Goal: Task Accomplishment & Management: Complete application form

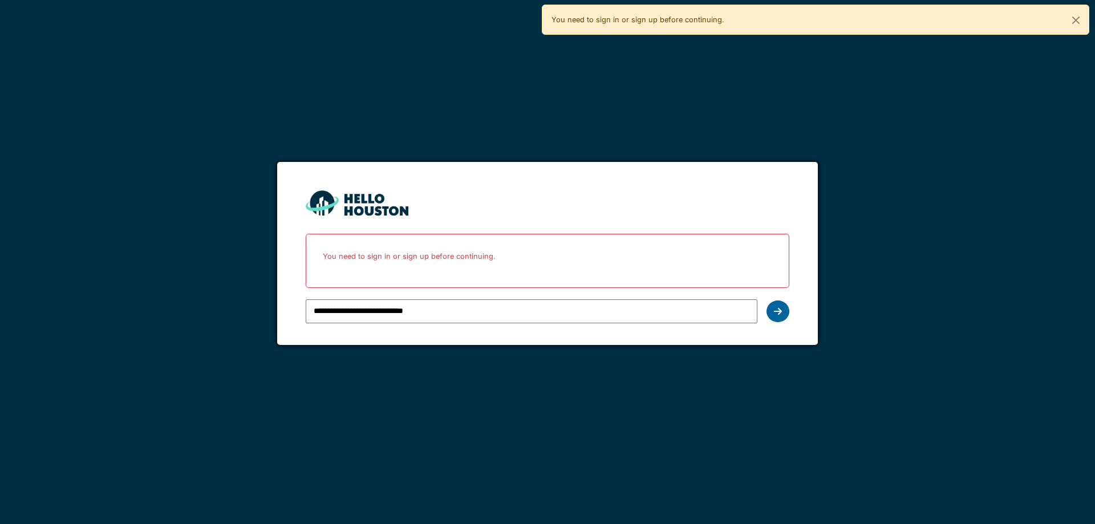
click at [768, 306] on div at bounding box center [778, 312] width 23 height 22
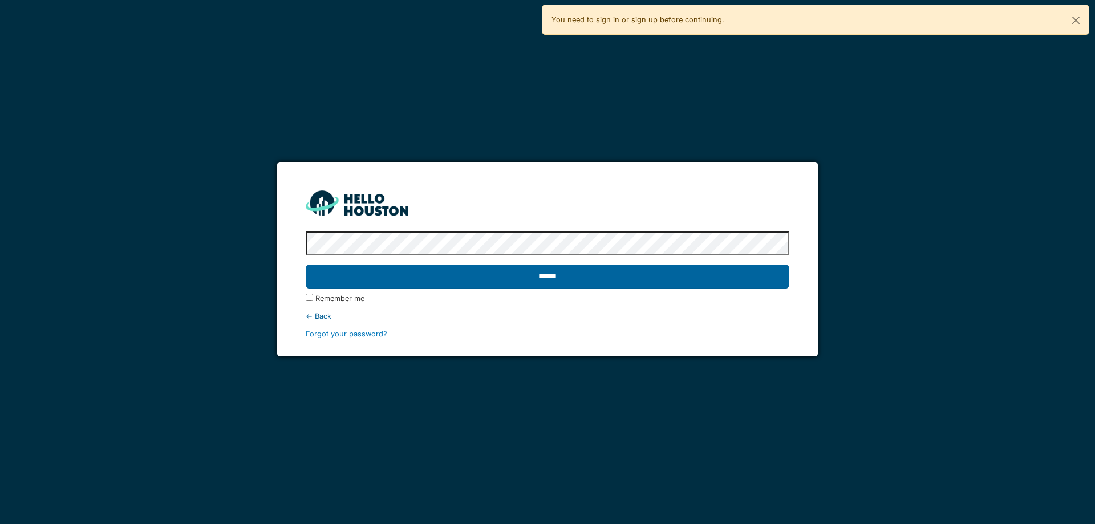
click at [502, 272] on input "******" at bounding box center [547, 277] width 483 height 24
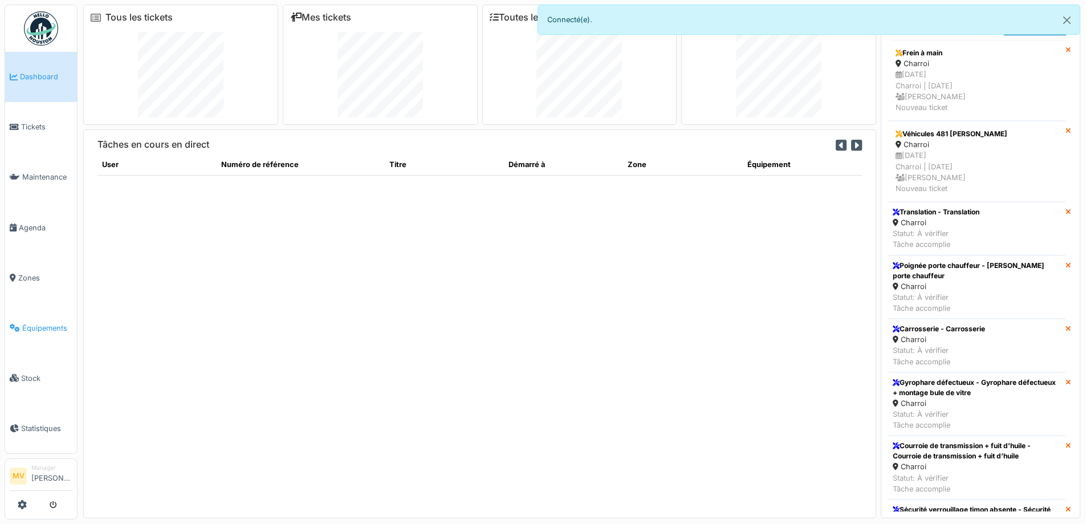
click at [33, 322] on link "Équipements" at bounding box center [41, 328] width 72 height 50
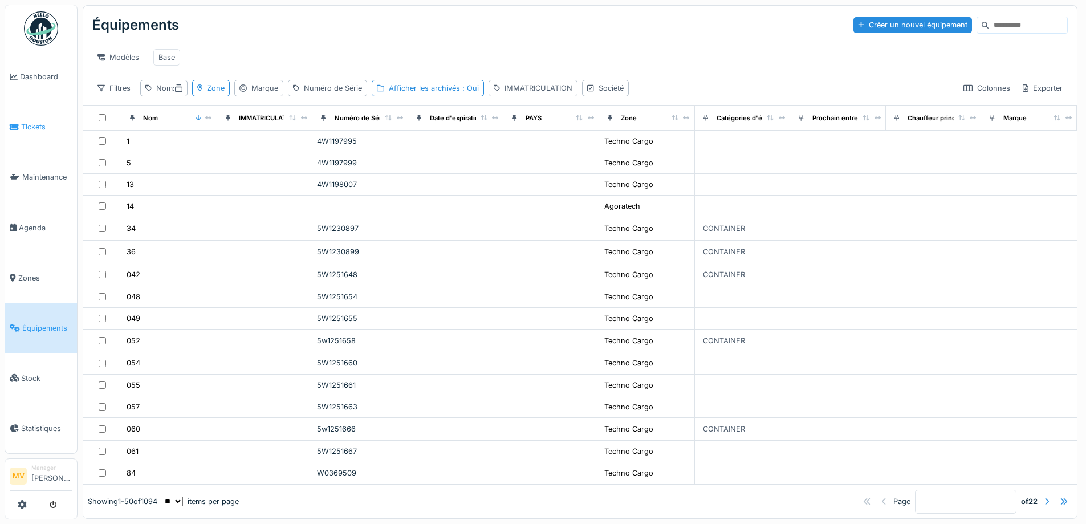
click at [47, 127] on span "Tickets" at bounding box center [46, 126] width 51 height 11
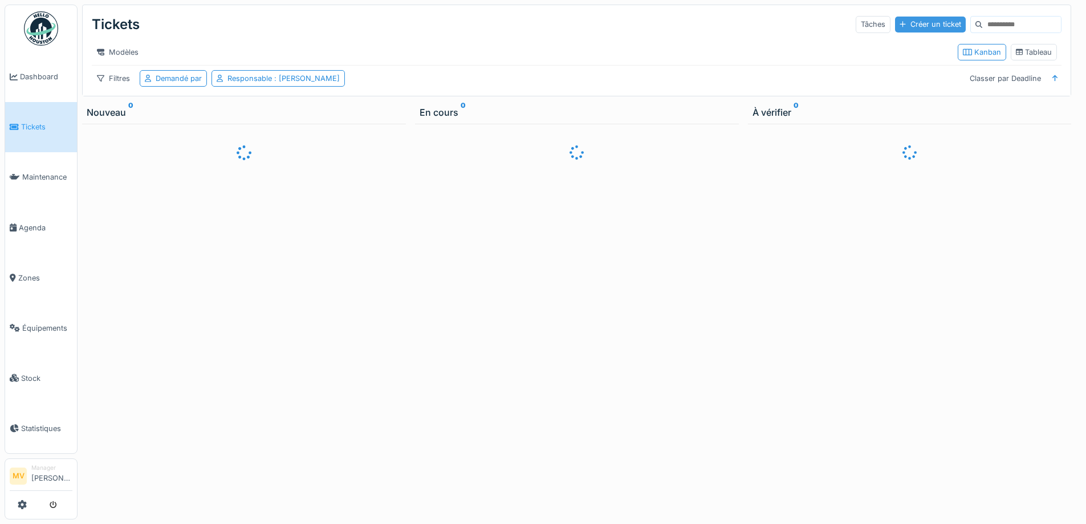
click at [895, 29] on div "Créer un ticket" at bounding box center [930, 24] width 71 height 15
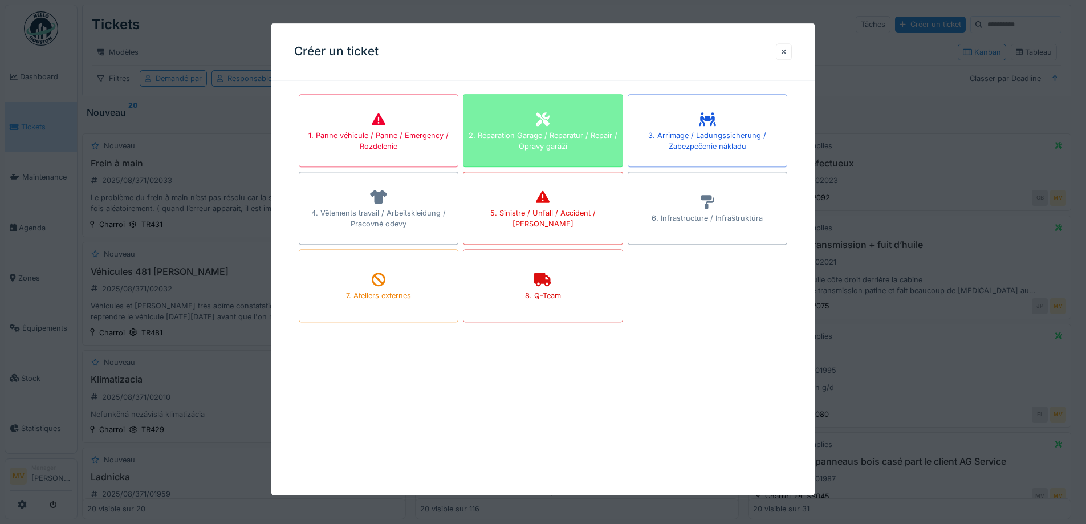
click at [571, 119] on div "2. Réparation Garage / Reparatur / Repair / Opravy garáží" at bounding box center [543, 130] width 160 height 73
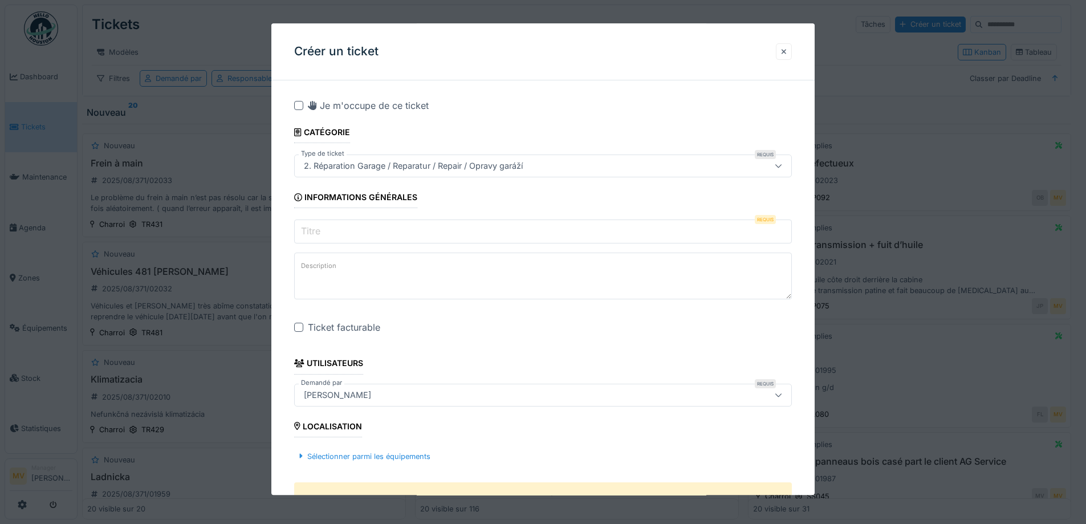
click at [787, 47] on div at bounding box center [784, 51] width 6 height 11
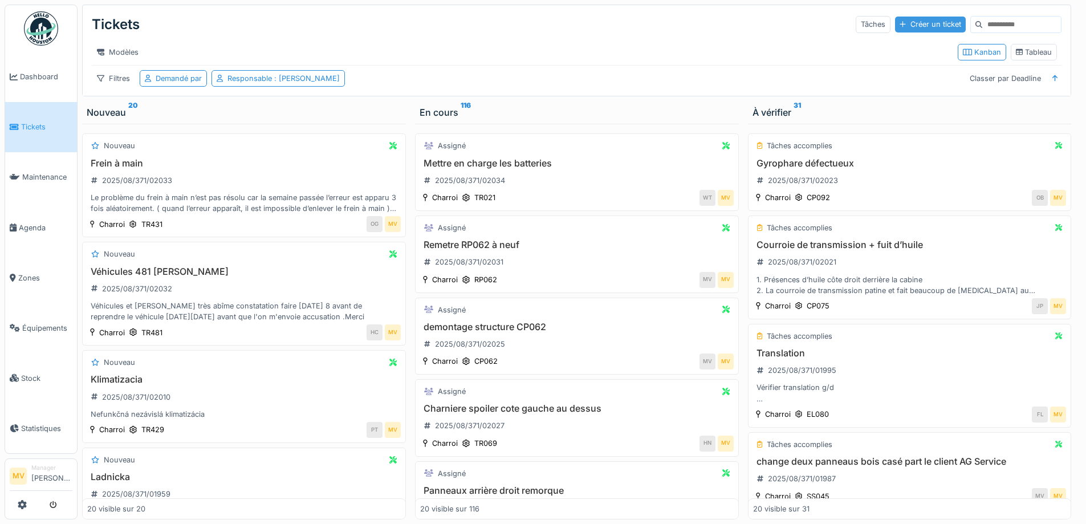
click at [895, 22] on div "Créer un ticket" at bounding box center [930, 24] width 71 height 15
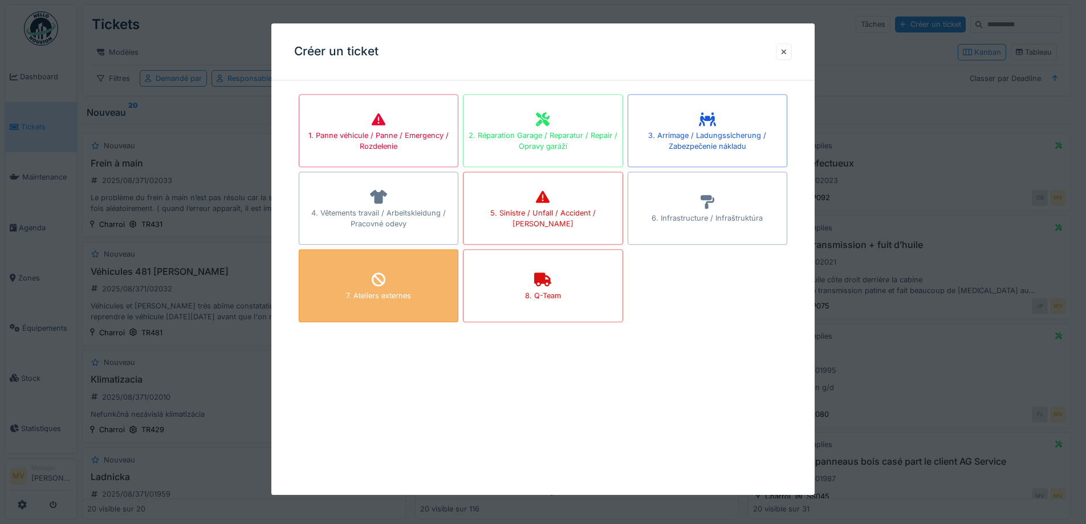
click at [404, 282] on div "7. Ateliers externes" at bounding box center [379, 285] width 160 height 73
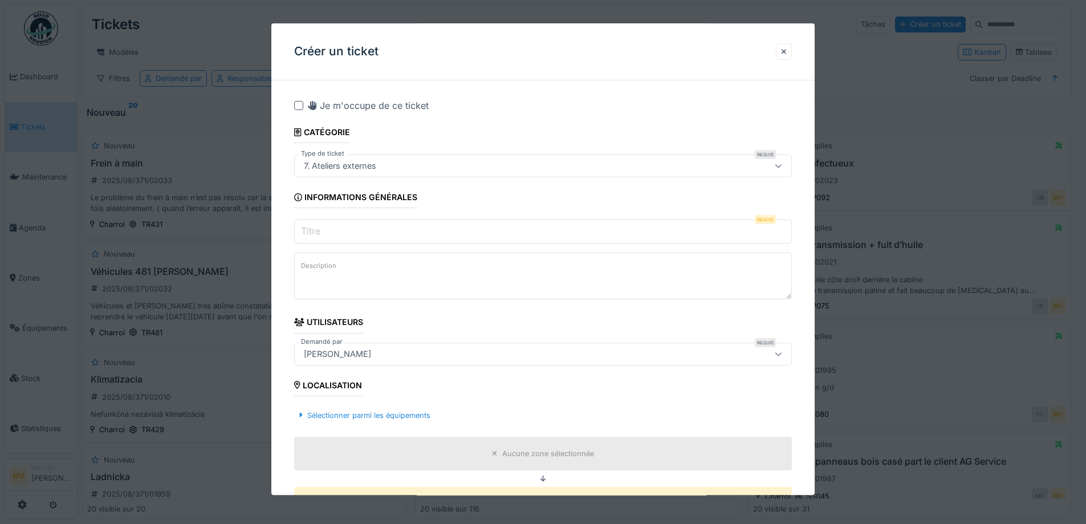
click at [392, 232] on input "Titre" at bounding box center [543, 232] width 498 height 24
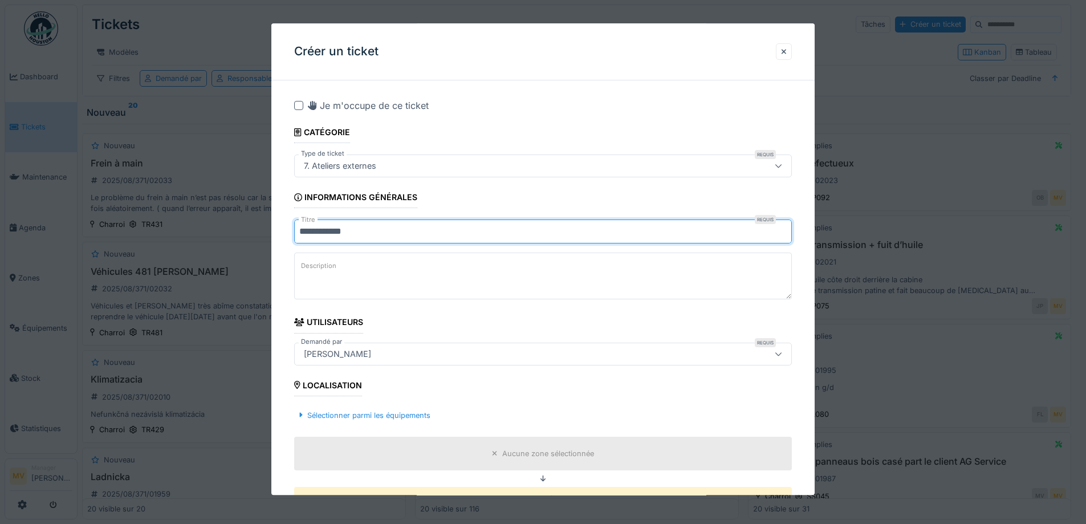
scroll to position [304, 0]
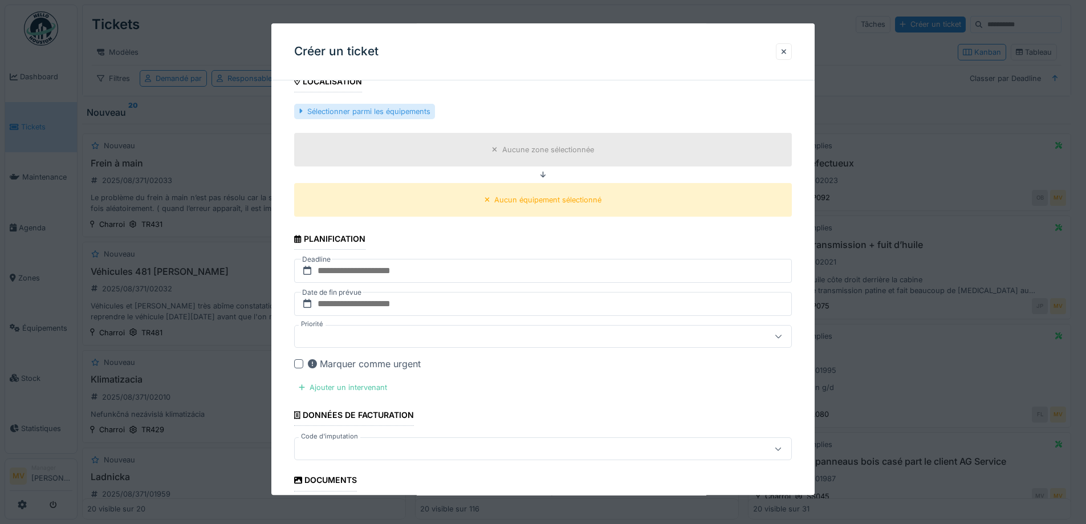
type input "**********"
click at [401, 112] on div "Sélectionner parmi les équipements" at bounding box center [364, 111] width 140 height 15
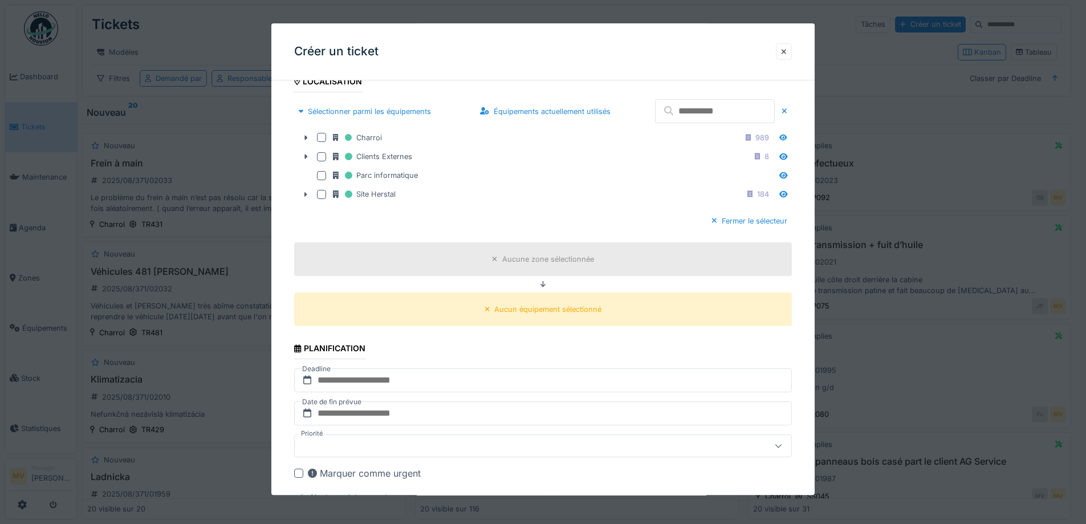
click at [678, 109] on input "text" at bounding box center [715, 112] width 120 height 24
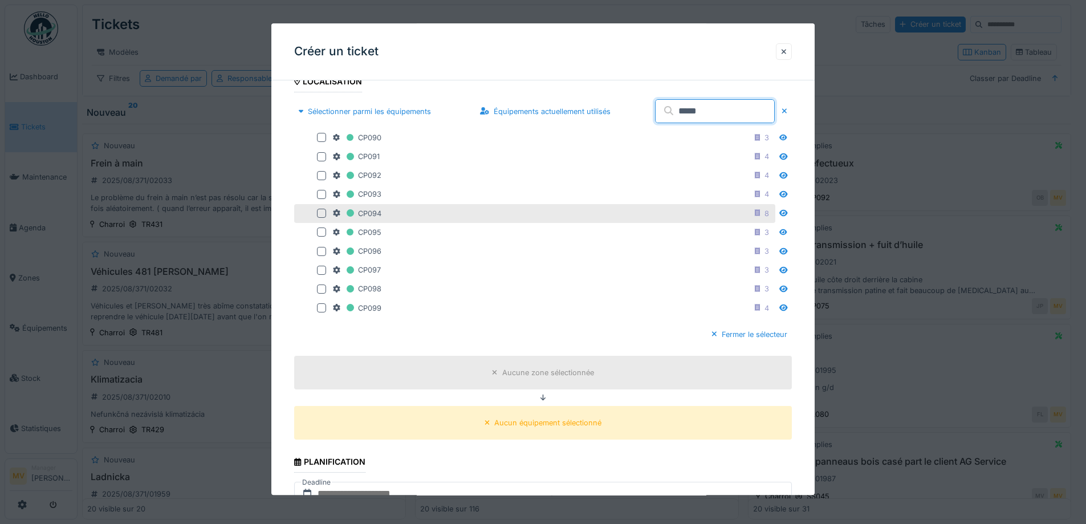
type input "*****"
click at [321, 214] on div at bounding box center [321, 213] width 9 height 9
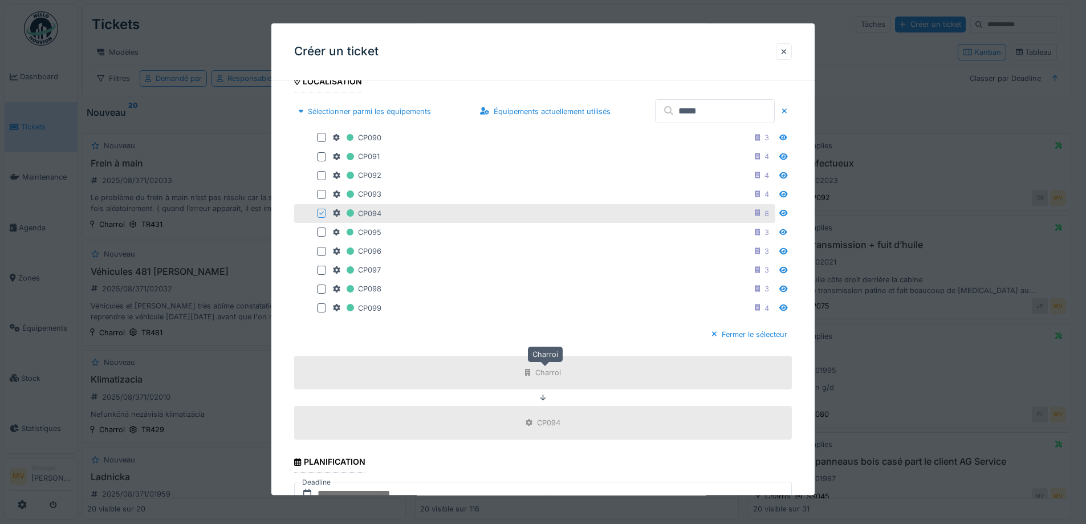
scroll to position [609, 0]
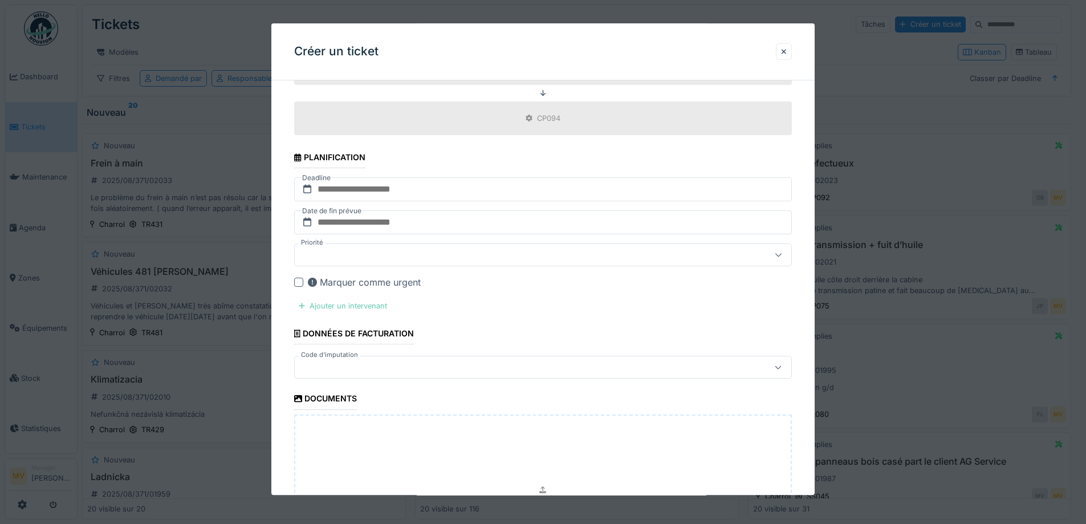
click at [383, 301] on div "Ajouter un intervenant" at bounding box center [343, 306] width 98 height 15
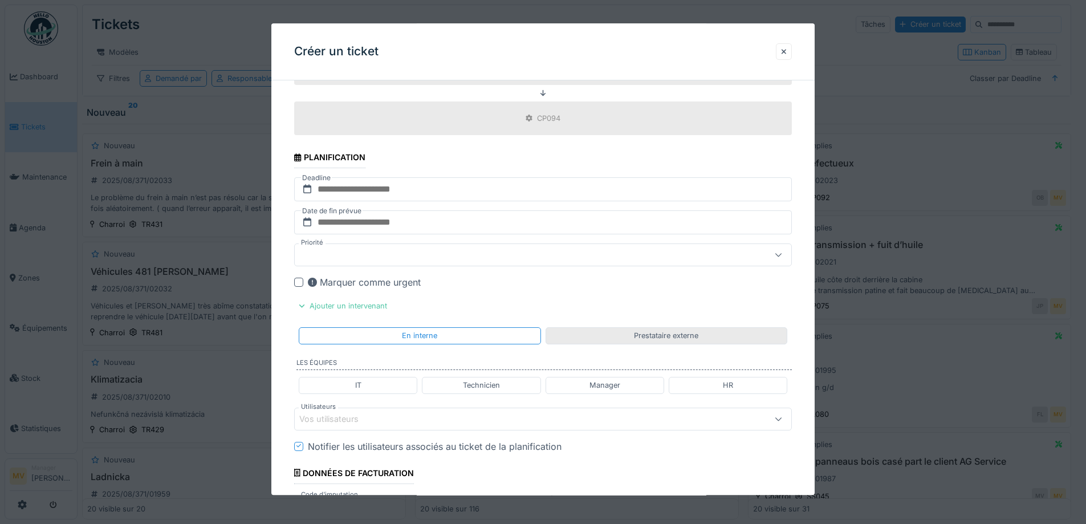
click at [683, 331] on div "Prestataire externe" at bounding box center [666, 336] width 64 height 11
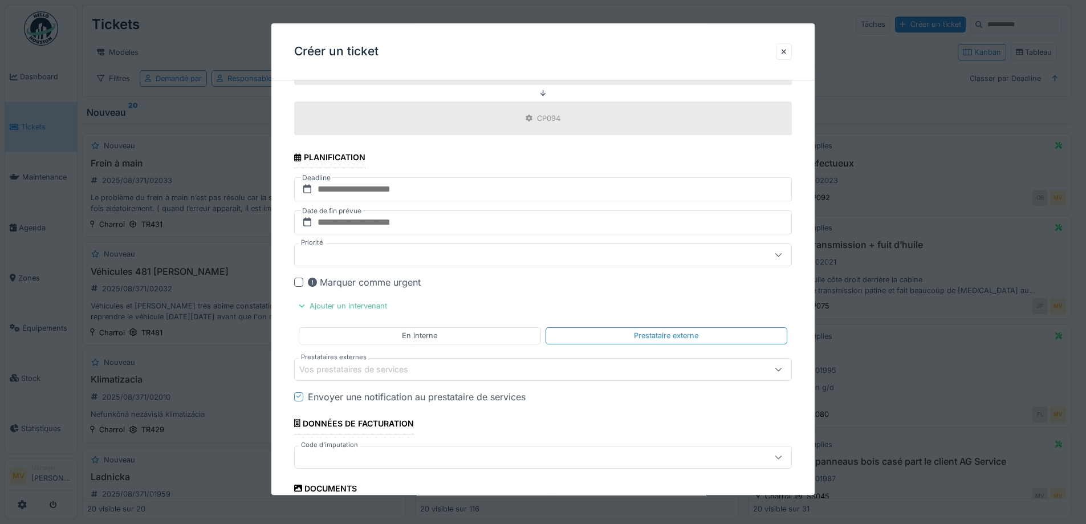
click at [470, 365] on div "Vos prestataires de services" at bounding box center [513, 369] width 429 height 13
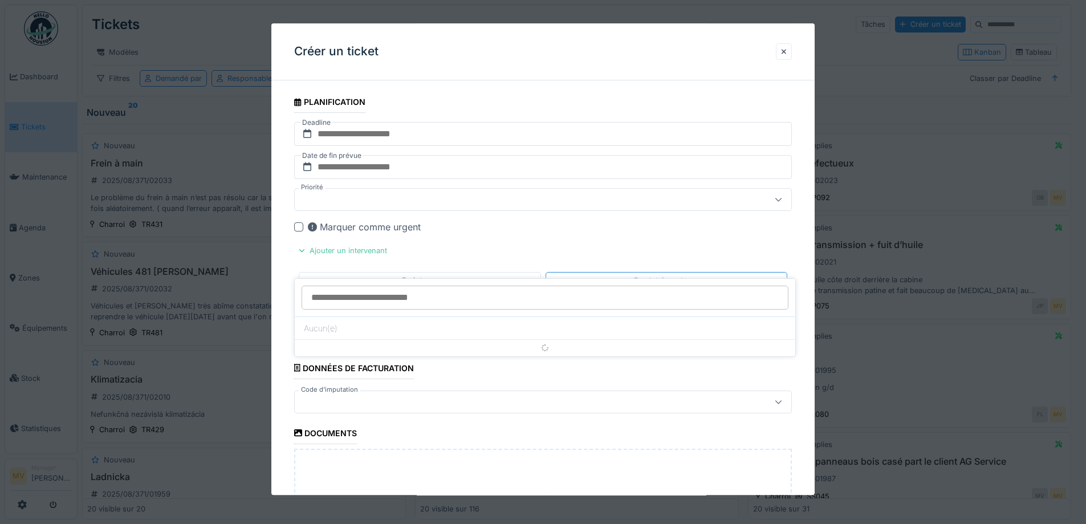
scroll to position [719, 0]
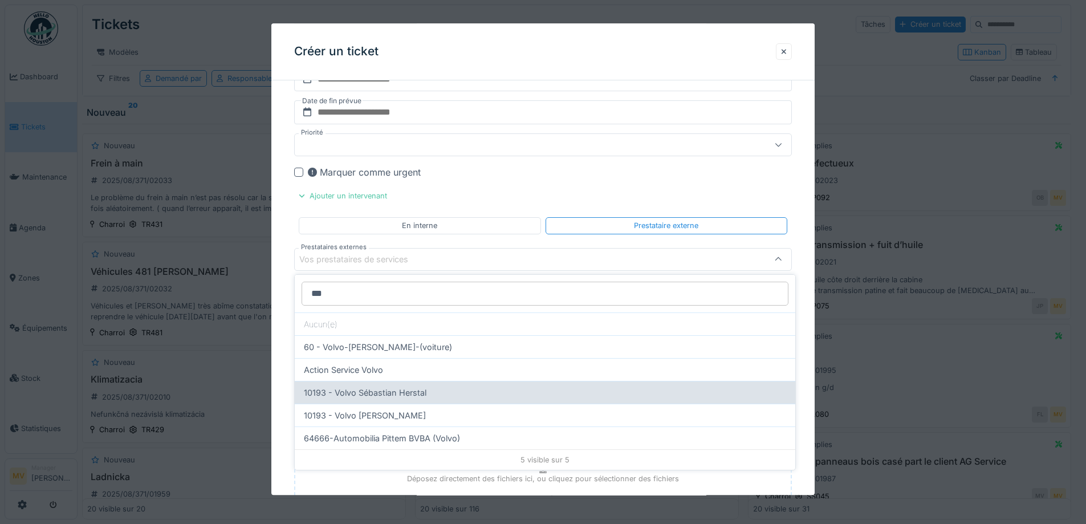
type input "***"
click at [378, 391] on div "10193 - Volvo Sébastian Herstal" at bounding box center [545, 392] width 501 height 23
type input "*****"
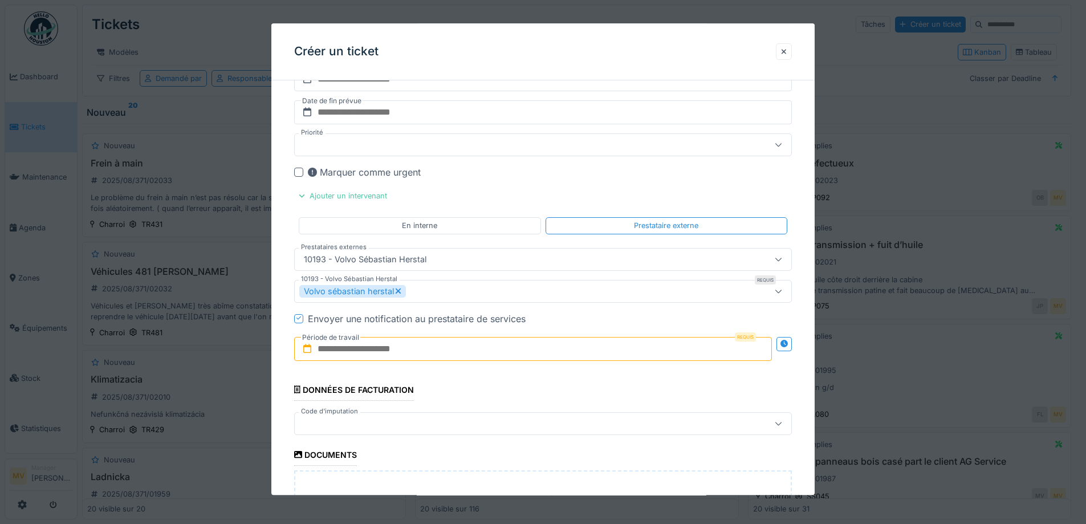
click at [371, 352] on input "text" at bounding box center [533, 349] width 478 height 24
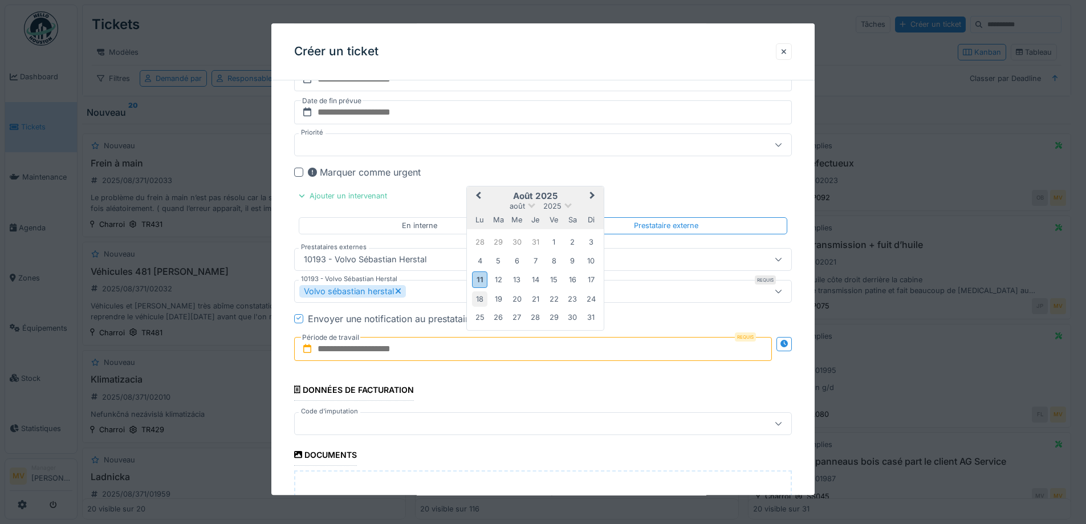
click at [481, 299] on div "18" at bounding box center [479, 298] width 15 height 15
click at [480, 299] on div "18" at bounding box center [479, 298] width 15 height 15
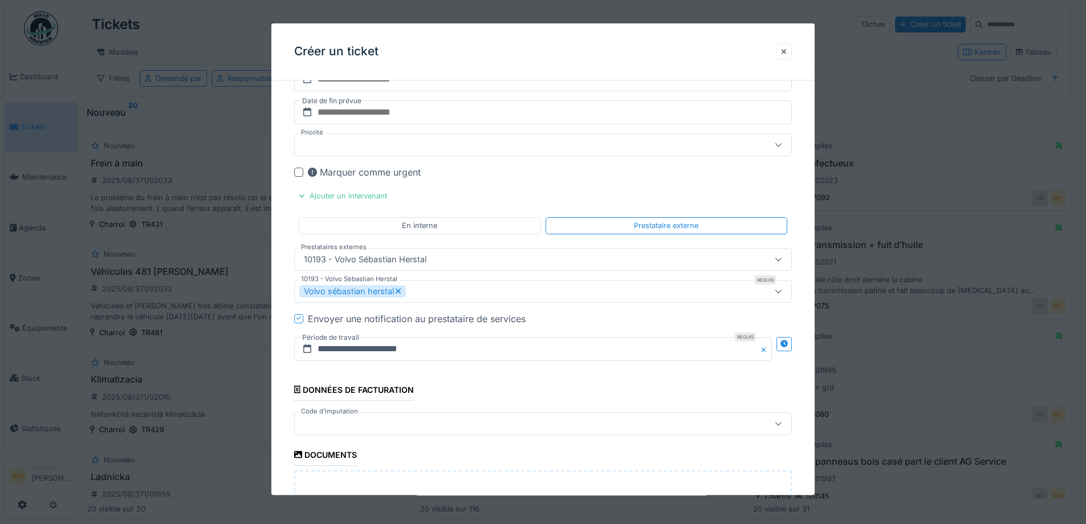
scroll to position [939, 0]
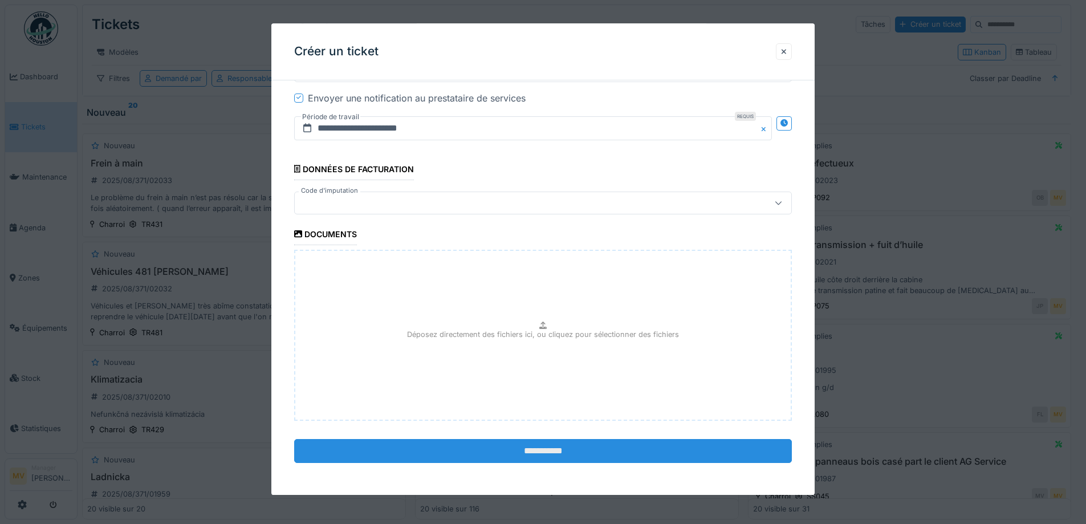
click at [611, 450] on input "**********" at bounding box center [543, 451] width 498 height 24
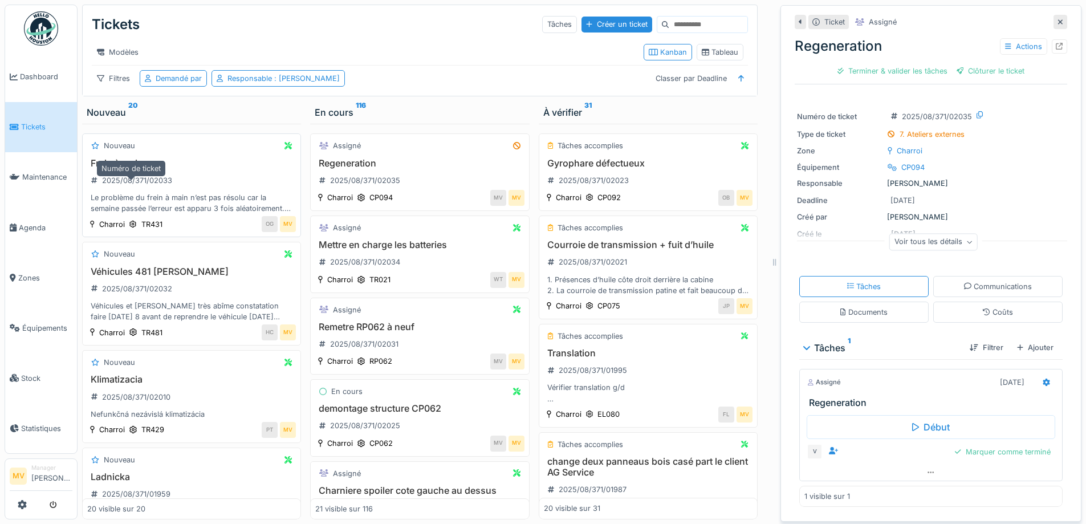
click at [168, 186] on div "2025/08/371/02033" at bounding box center [137, 180] width 70 height 11
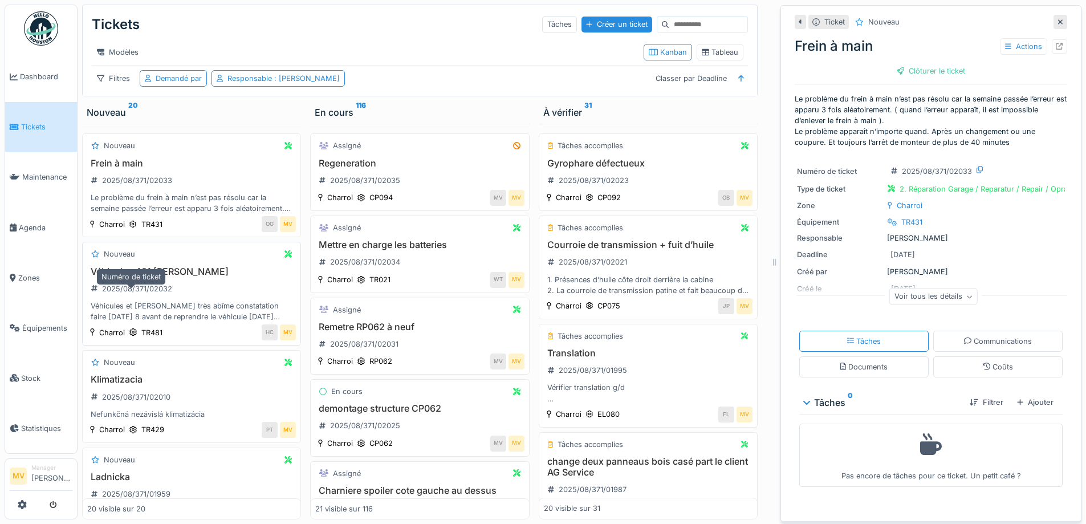
drag, startPoint x: 174, startPoint y: 292, endPoint x: 232, endPoint y: 296, distance: 57.7
click at [175, 293] on div "2025/08/371/02032" at bounding box center [131, 289] width 89 height 14
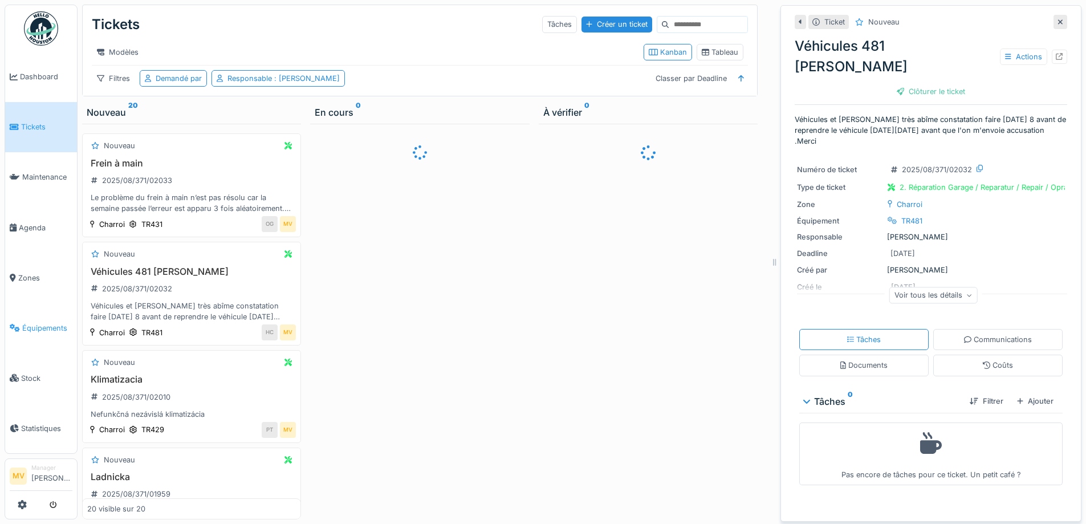
click at [39, 325] on span "Équipements" at bounding box center [47, 328] width 50 height 11
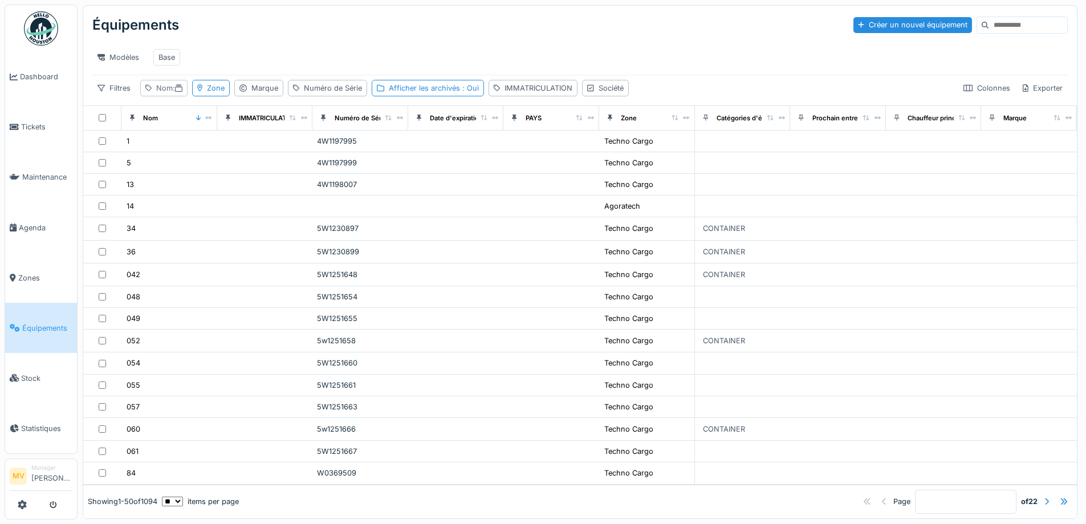
click at [179, 92] on icon at bounding box center [178, 87] width 7 height 7
click at [197, 151] on input "Nom" at bounding box center [200, 152] width 110 height 24
type input "*****"
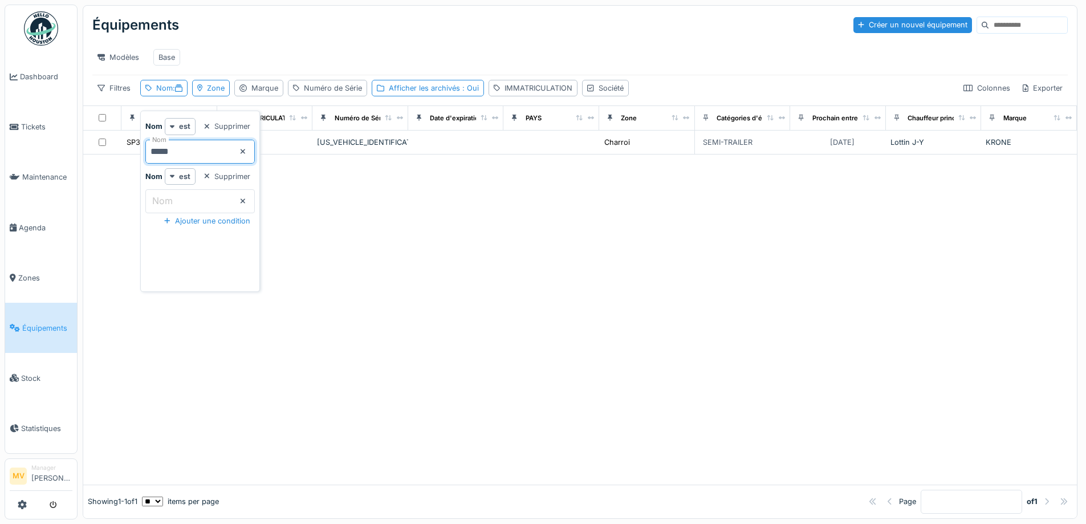
click at [441, 316] on div at bounding box center [580, 320] width 994 height 330
click at [26, 124] on span "Tickets" at bounding box center [46, 126] width 51 height 11
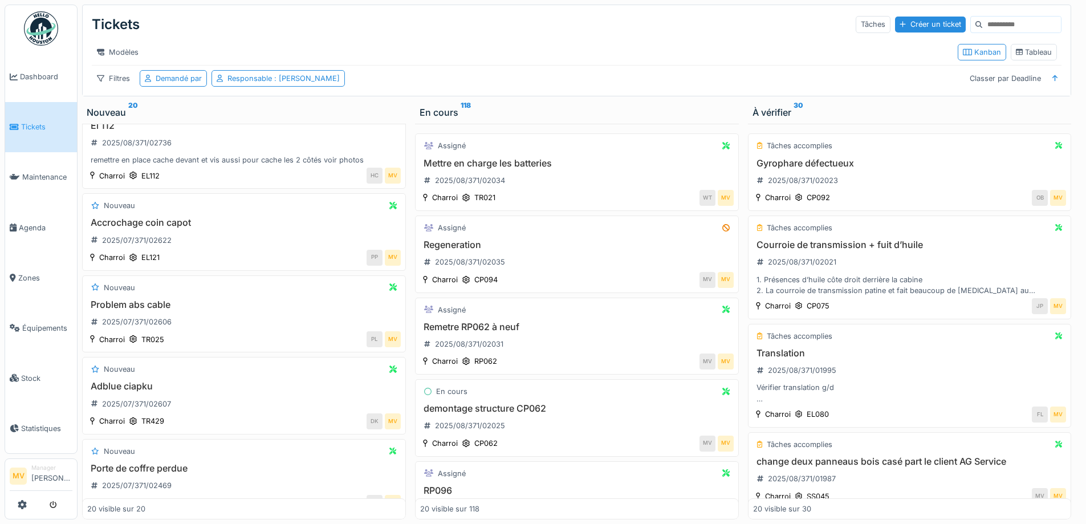
scroll to position [1104, 0]
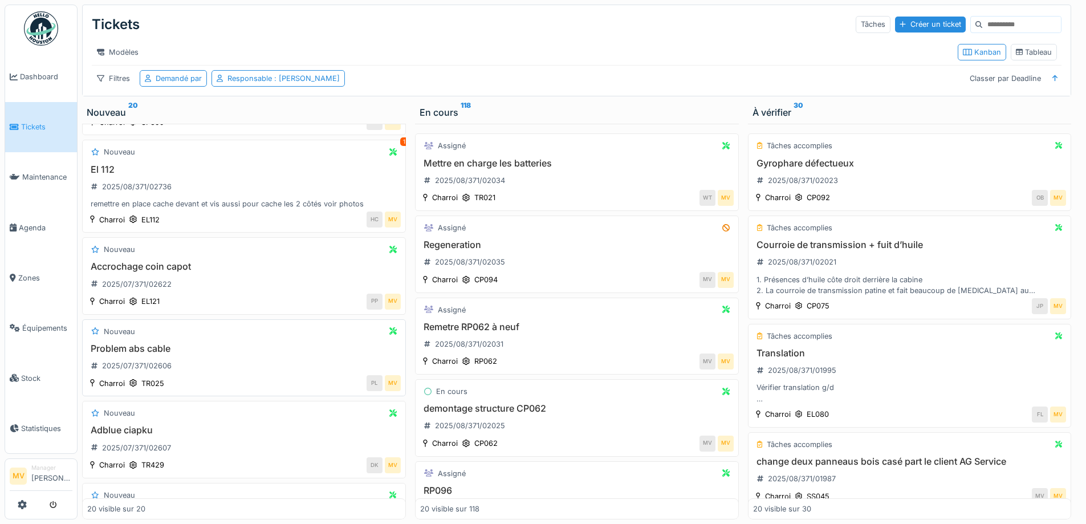
click at [183, 354] on h3 "Problem abs cable" at bounding box center [244, 348] width 314 height 11
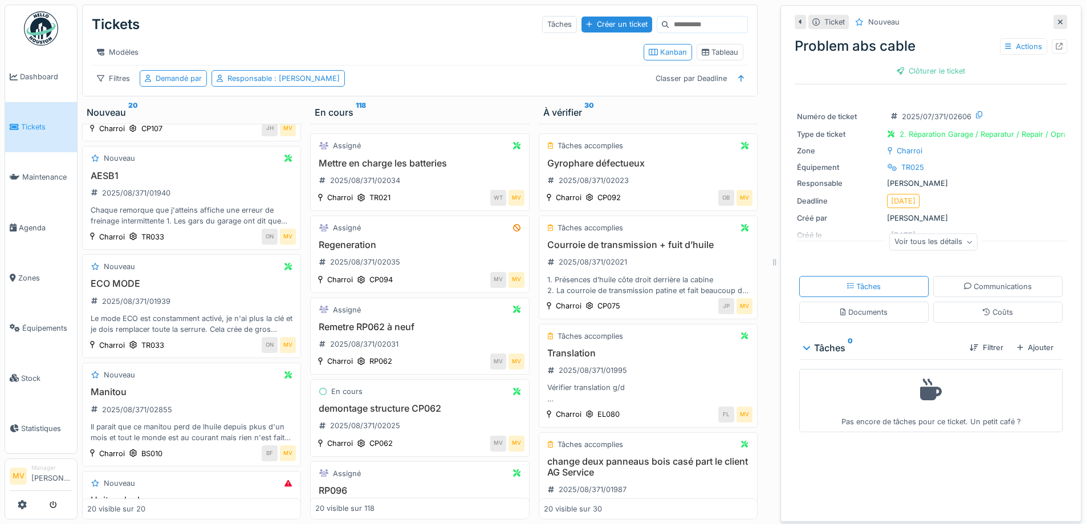
scroll to position [443, 0]
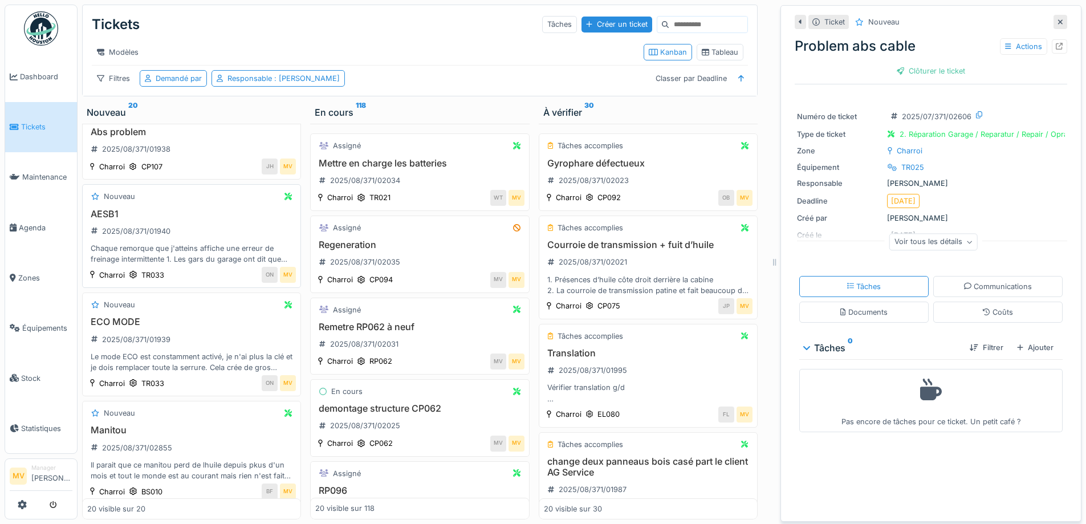
click at [194, 248] on div "AESB1 2025/08/371/01940 Chaque remorque que j'atteins affiche une erreur de fre…" at bounding box center [191, 237] width 209 height 56
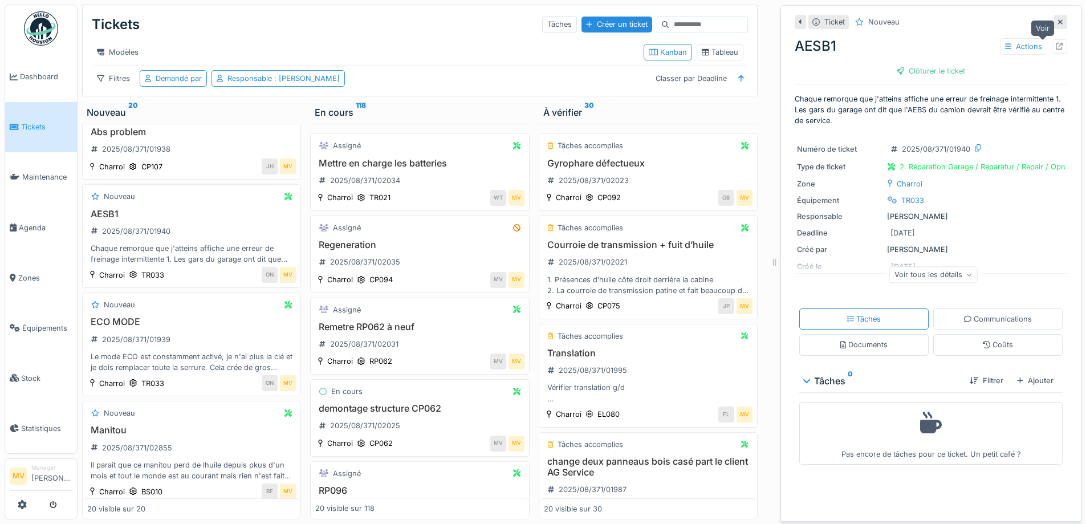
click at [1056, 48] on icon at bounding box center [1059, 46] width 7 height 7
click at [191, 367] on div "Le mode ECO est constamment activé, je n'ai plus la clé et je dois remplacer to…" at bounding box center [191, 362] width 209 height 22
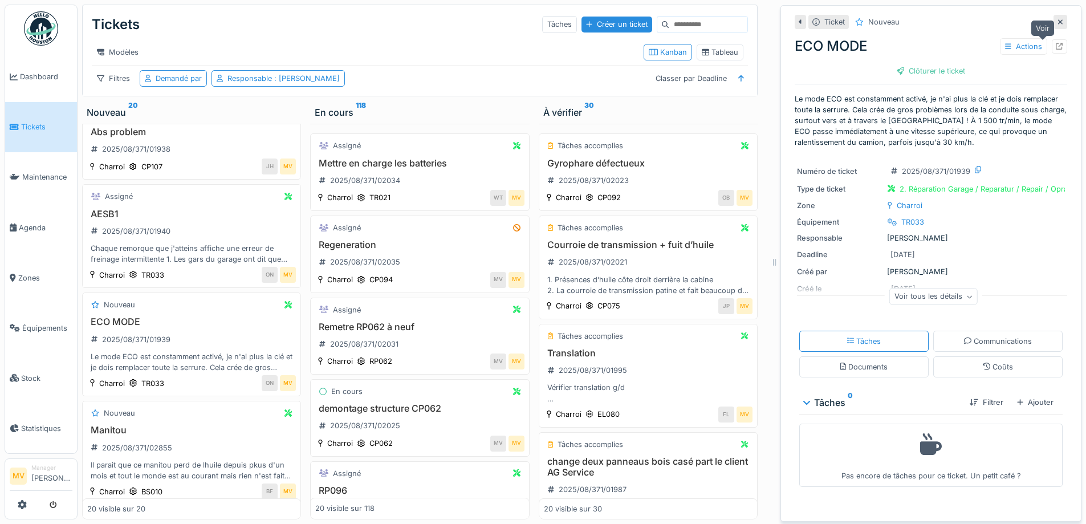
click at [1052, 44] on div at bounding box center [1059, 46] width 15 height 14
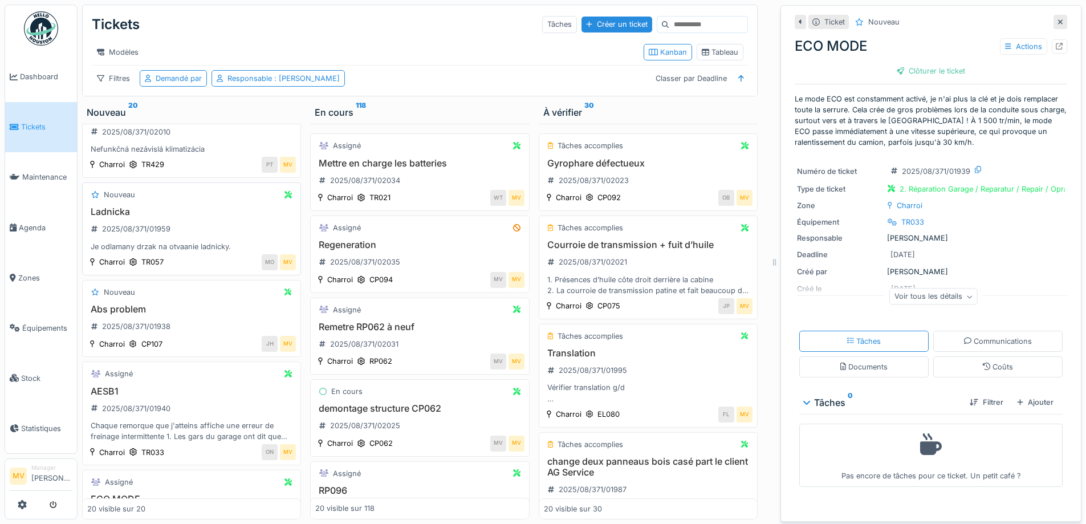
scroll to position [275, 0]
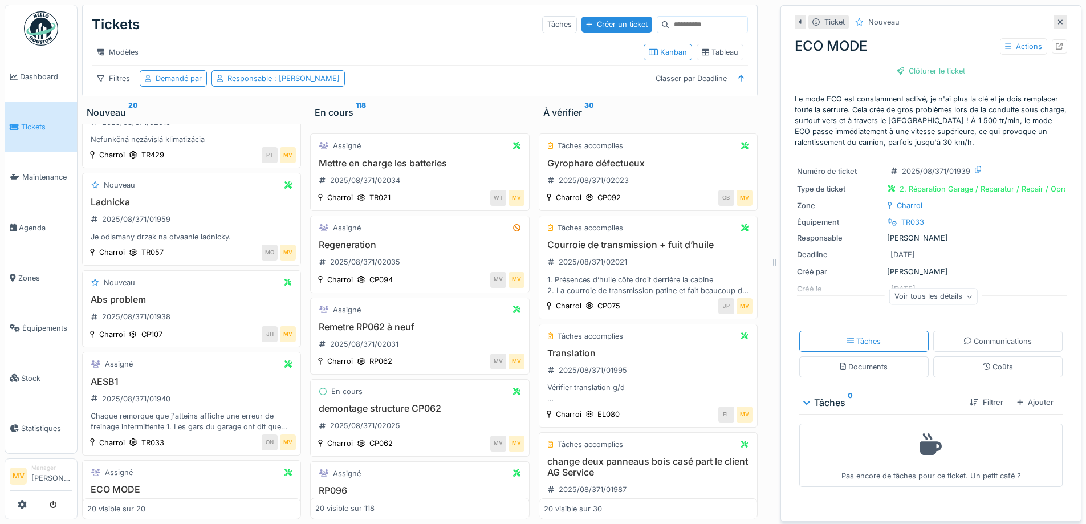
drag, startPoint x: 1041, startPoint y: 22, endPoint x: 928, endPoint y: 50, distance: 116.3
click at [1058, 22] on icon at bounding box center [1061, 21] width 6 height 7
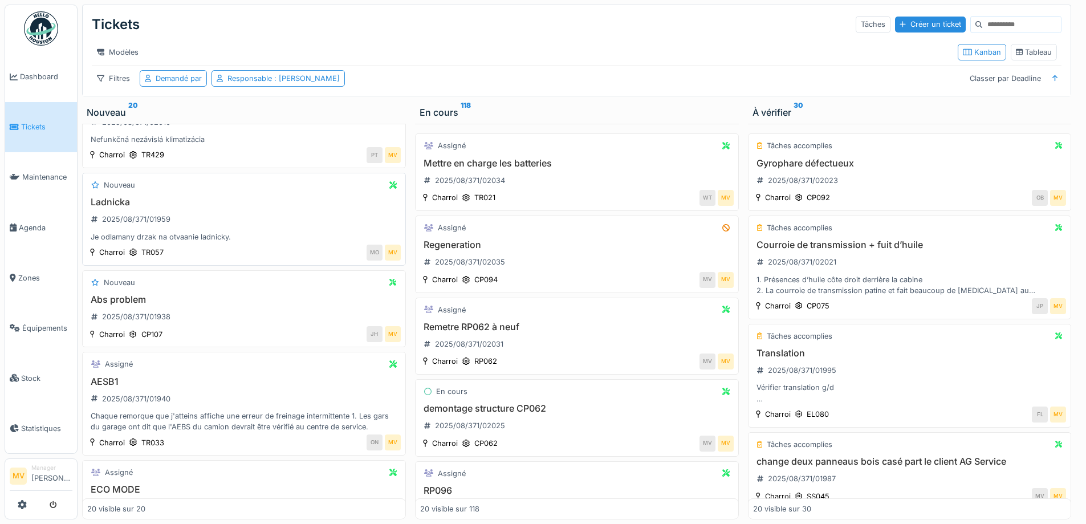
click at [217, 242] on div "Je odlamany drzak na otvaanie ladnicky." at bounding box center [244, 237] width 314 height 11
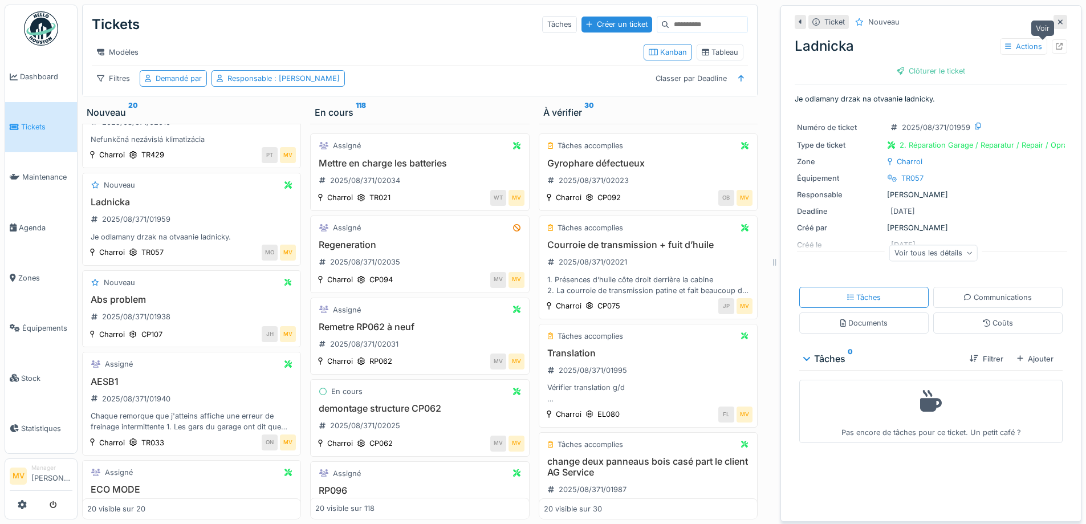
click at [1056, 47] on icon at bounding box center [1059, 46] width 7 height 7
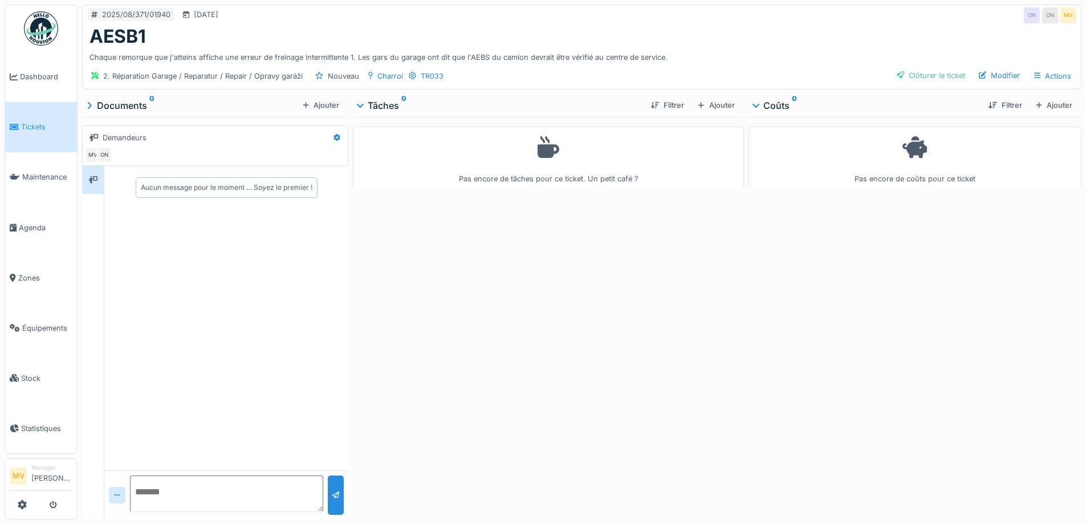
click at [710, 104] on div "Ajouter" at bounding box center [717, 105] width 46 height 15
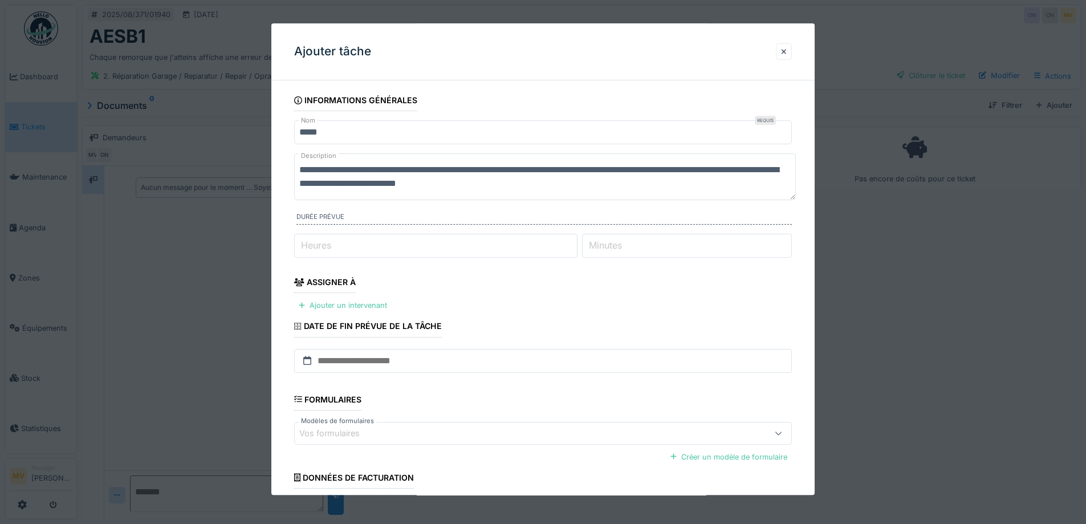
drag, startPoint x: 352, startPoint y: 300, endPoint x: 439, endPoint y: 318, distance: 87.9
click at [353, 299] on div "Ajouter un intervenant" at bounding box center [343, 305] width 98 height 15
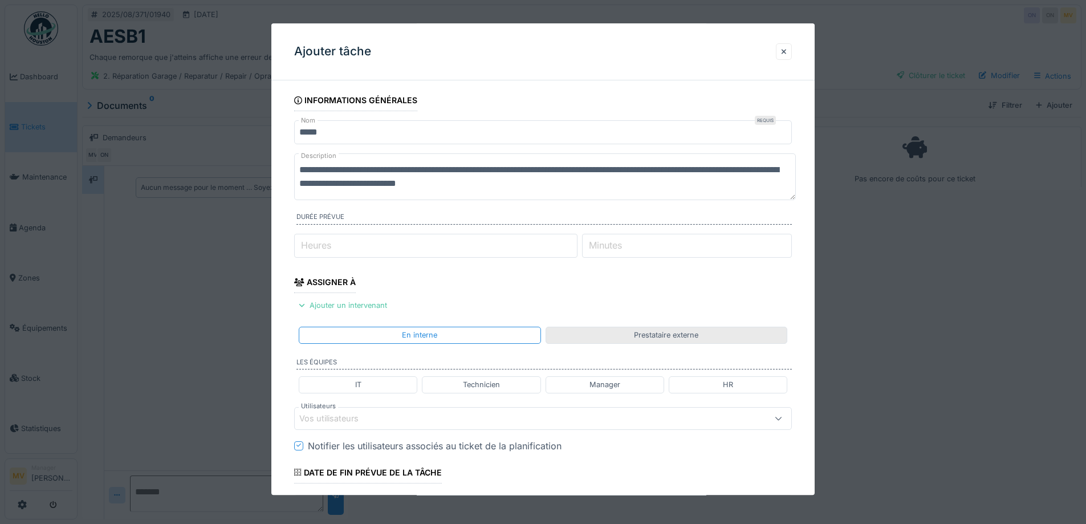
click at [664, 333] on div "Prestataire externe" at bounding box center [666, 335] width 64 height 11
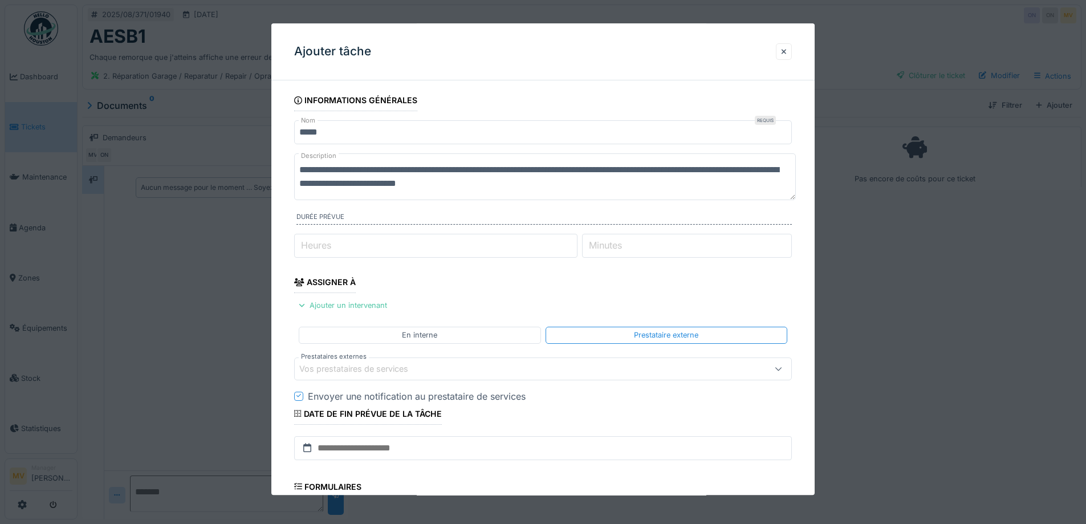
click at [507, 374] on div "Vos prestataires de services" at bounding box center [513, 369] width 429 height 13
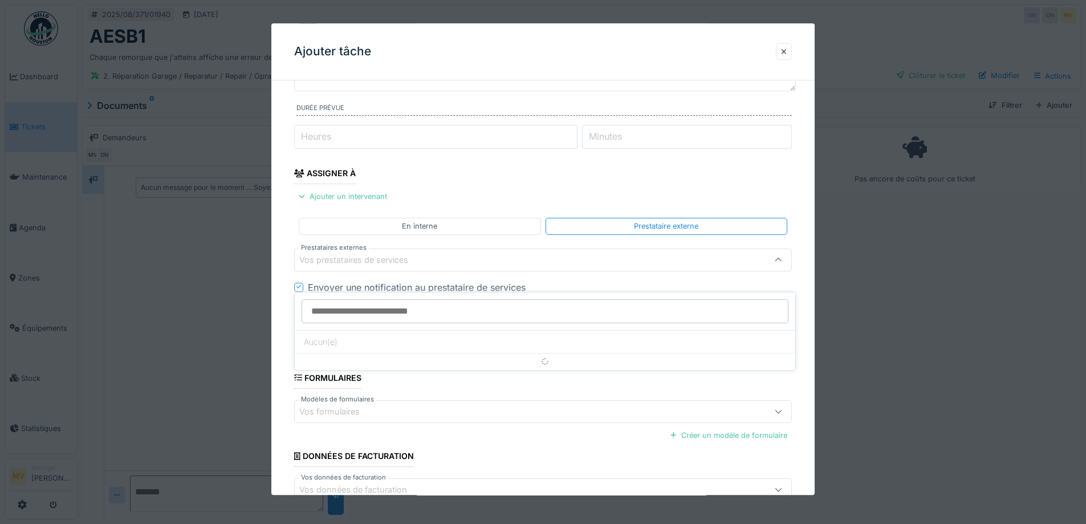
scroll to position [110, 0]
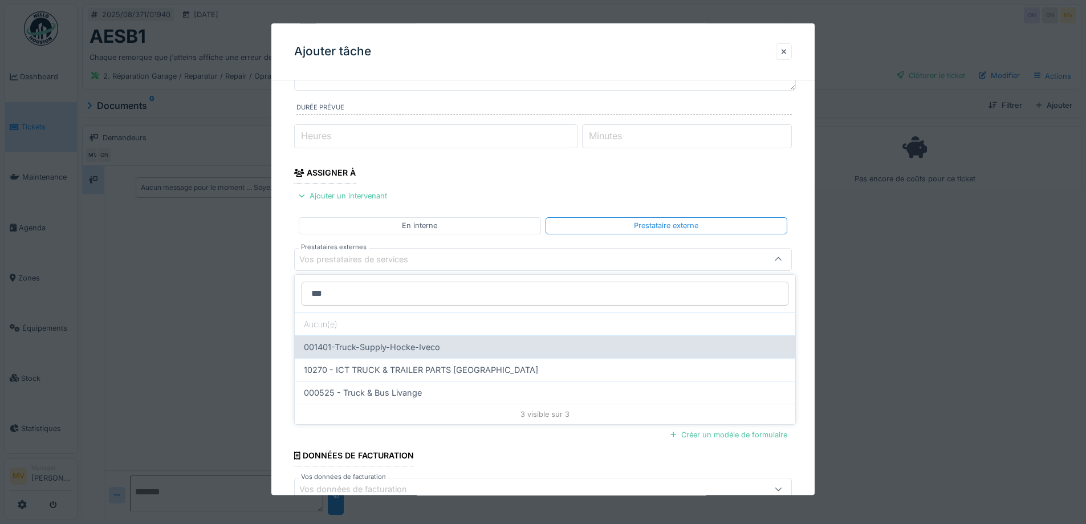
type input "***"
click at [395, 347] on div "001401-Truck-Supply-Hocke-Iveco" at bounding box center [545, 346] width 501 height 23
type input "*****"
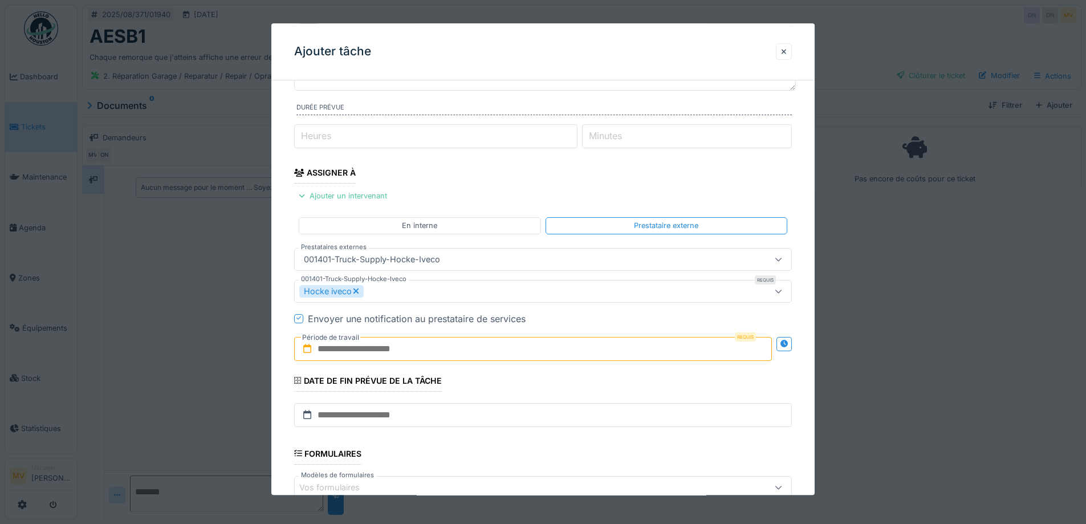
click at [387, 352] on input "text" at bounding box center [533, 349] width 478 height 24
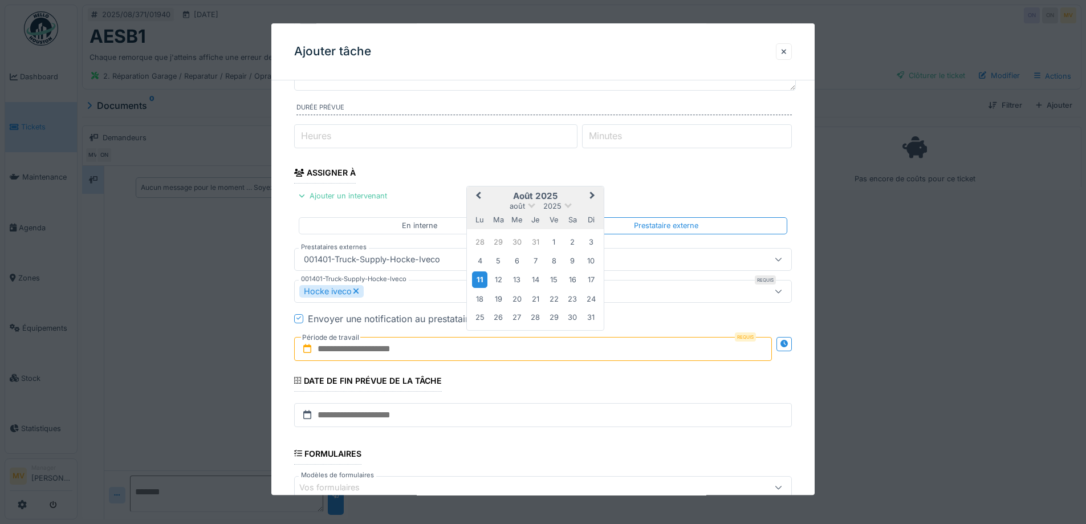
click at [483, 279] on div "11" at bounding box center [479, 280] width 15 height 17
click at [528, 279] on div "14" at bounding box center [535, 280] width 15 height 15
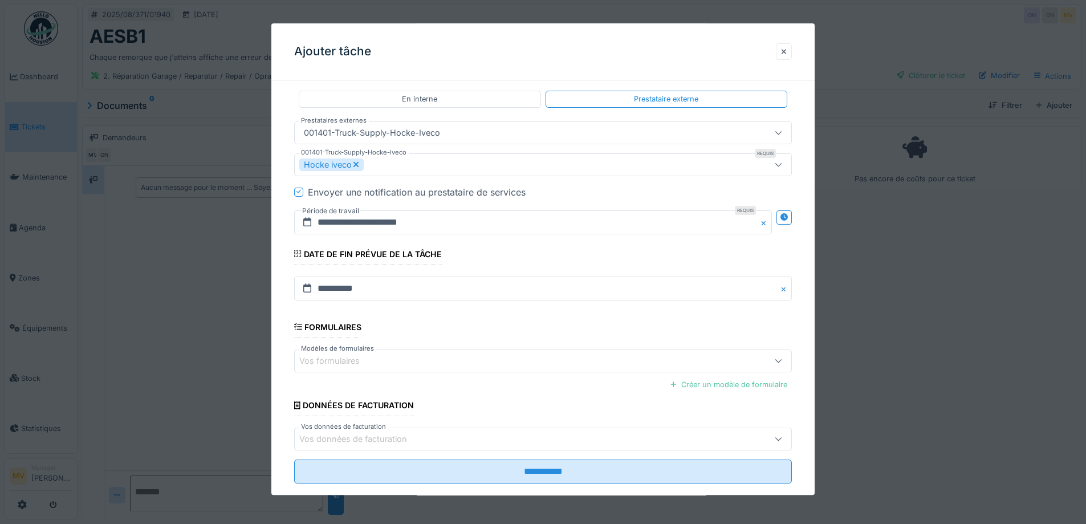
scroll to position [257, 0]
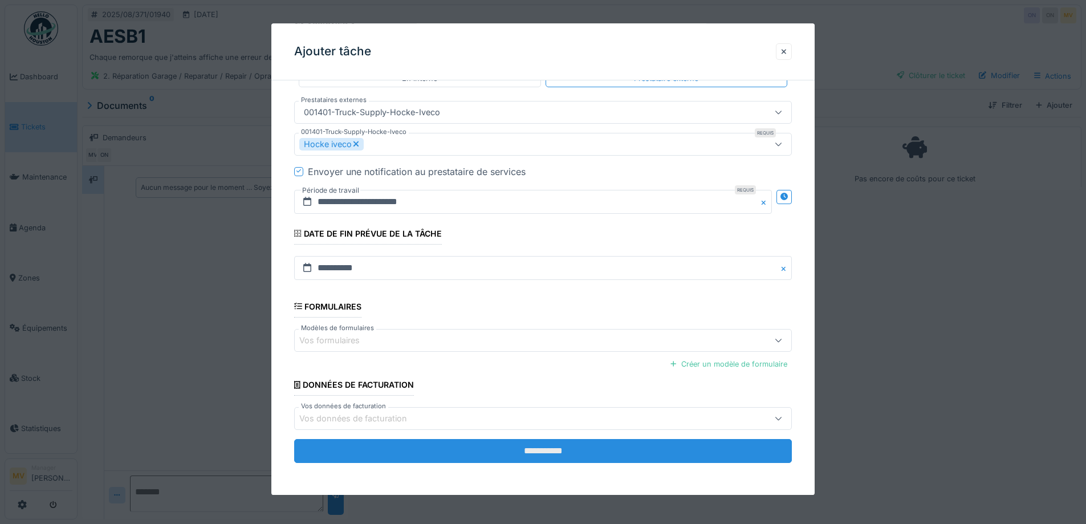
click at [544, 445] on input "**********" at bounding box center [543, 451] width 498 height 24
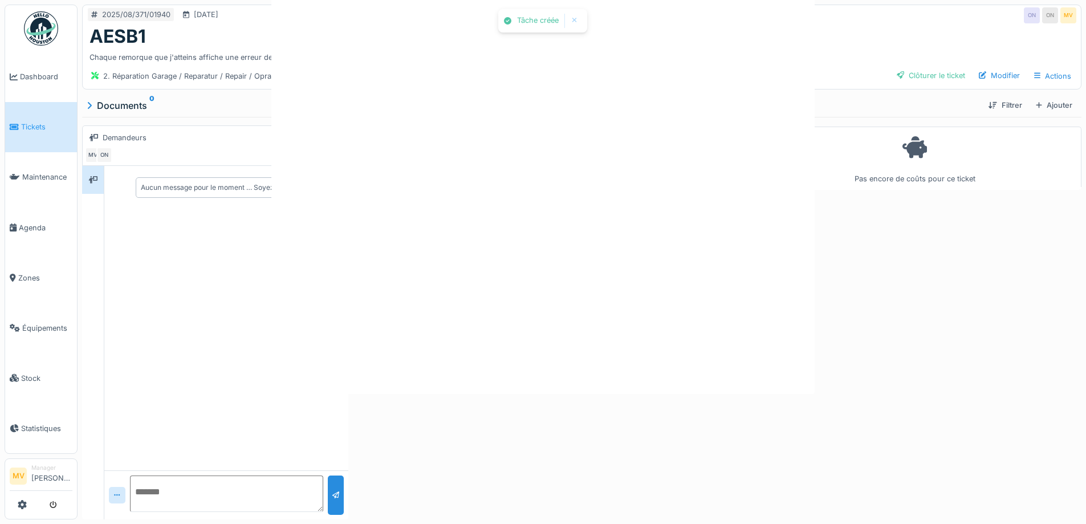
scroll to position [0, 0]
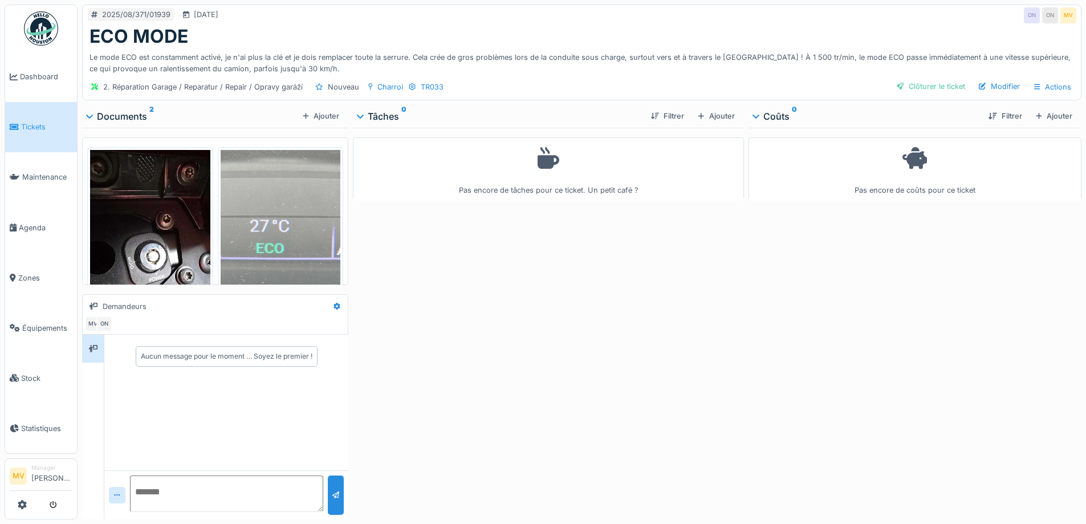
click at [712, 113] on div "Ajouter" at bounding box center [717, 115] width 46 height 15
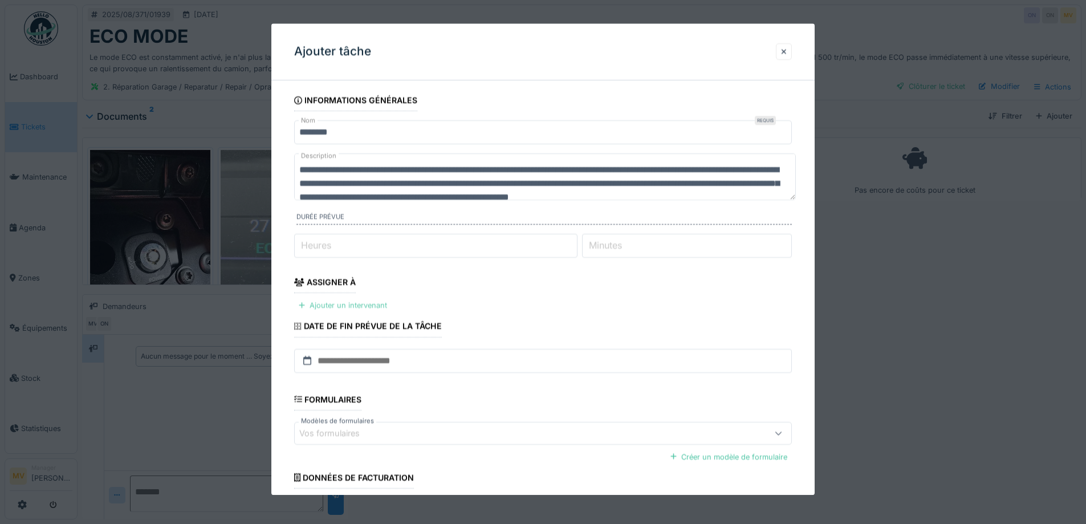
click at [360, 305] on div "Ajouter un intervenant" at bounding box center [343, 305] width 98 height 15
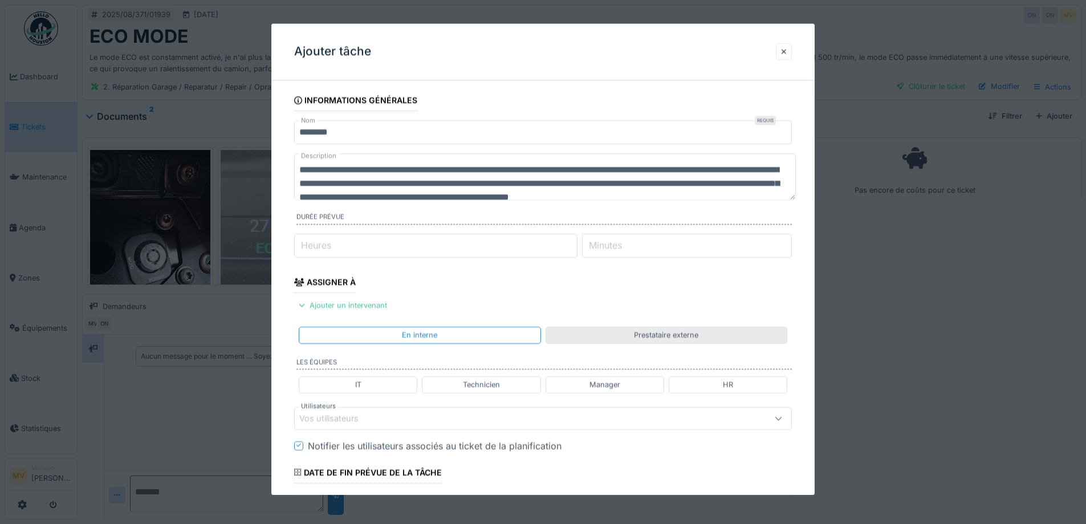
click at [608, 329] on div "Prestataire externe" at bounding box center [667, 335] width 242 height 17
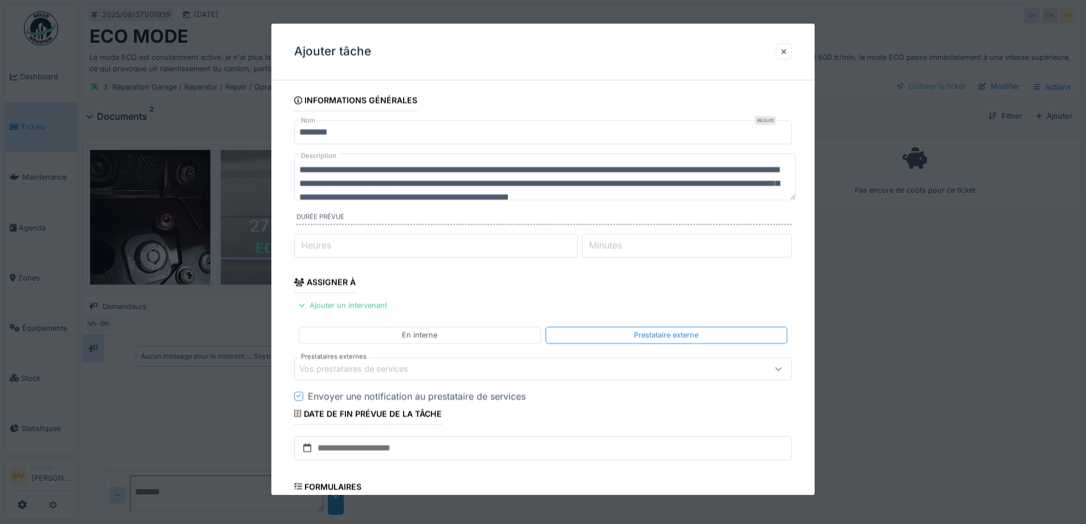
click at [459, 367] on div "Vos prestataires de services" at bounding box center [513, 369] width 429 height 13
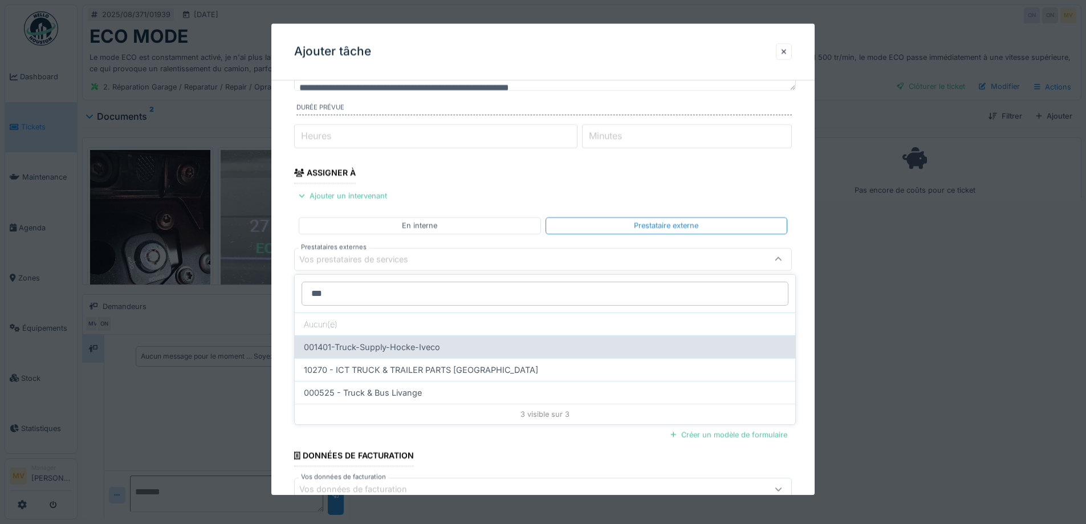
type input "***"
click at [394, 347] on div "001401-Truck-Supply-Hocke-Iveco" at bounding box center [545, 346] width 501 height 23
type input "*****"
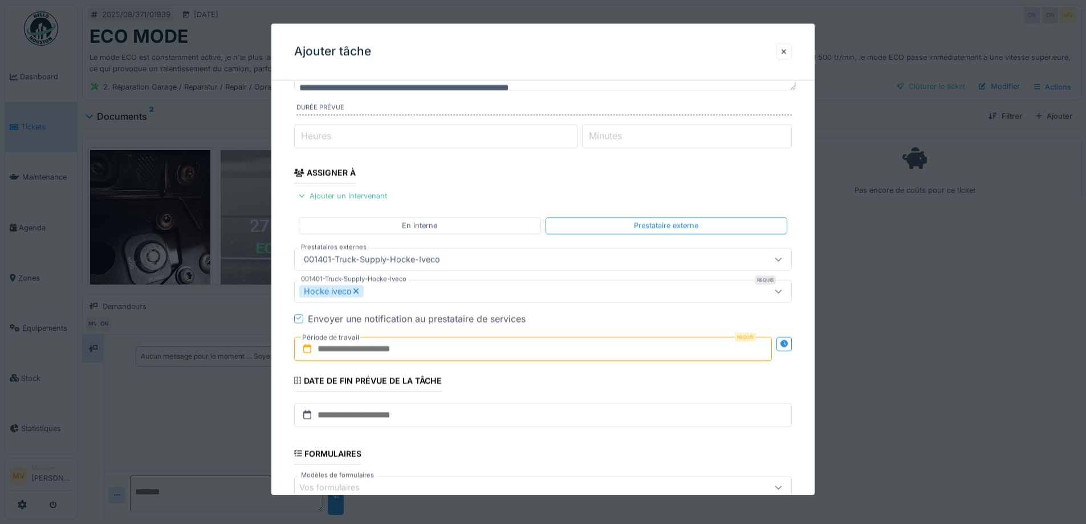
click at [390, 348] on input "text" at bounding box center [533, 349] width 478 height 24
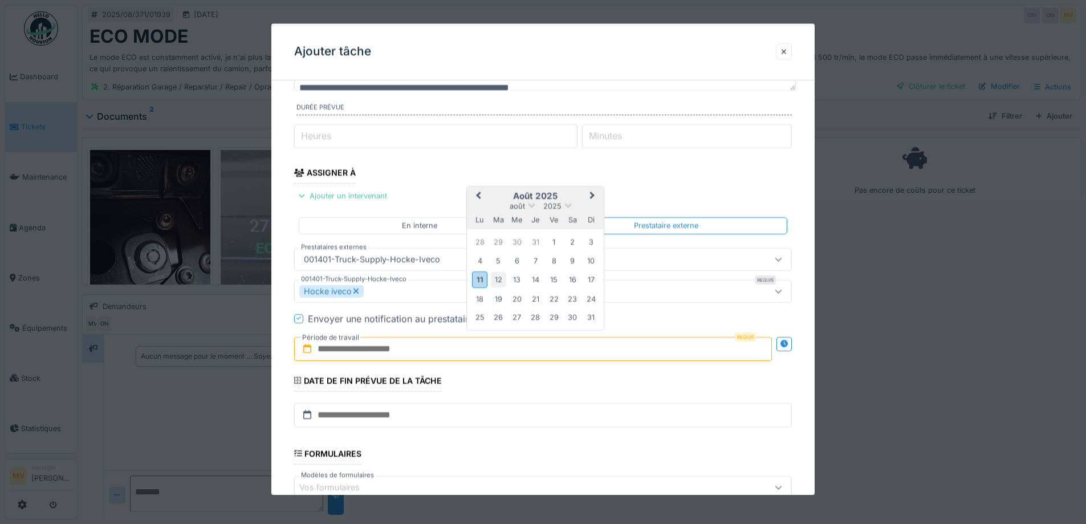
drag, startPoint x: 481, startPoint y: 280, endPoint x: 503, endPoint y: 281, distance: 21.7
click at [483, 280] on div "11" at bounding box center [479, 280] width 15 height 17
click at [533, 281] on div "14" at bounding box center [535, 280] width 15 height 15
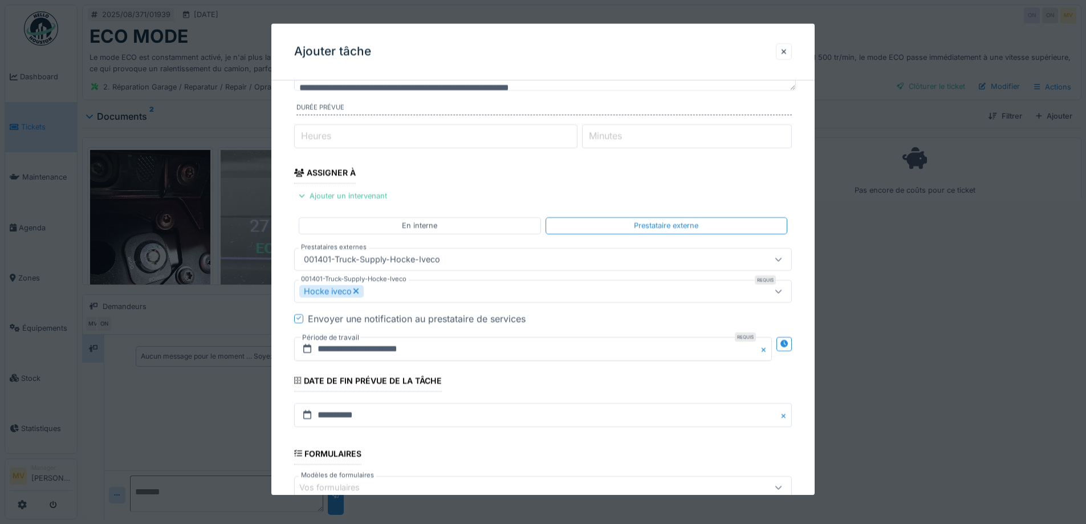
scroll to position [257, 0]
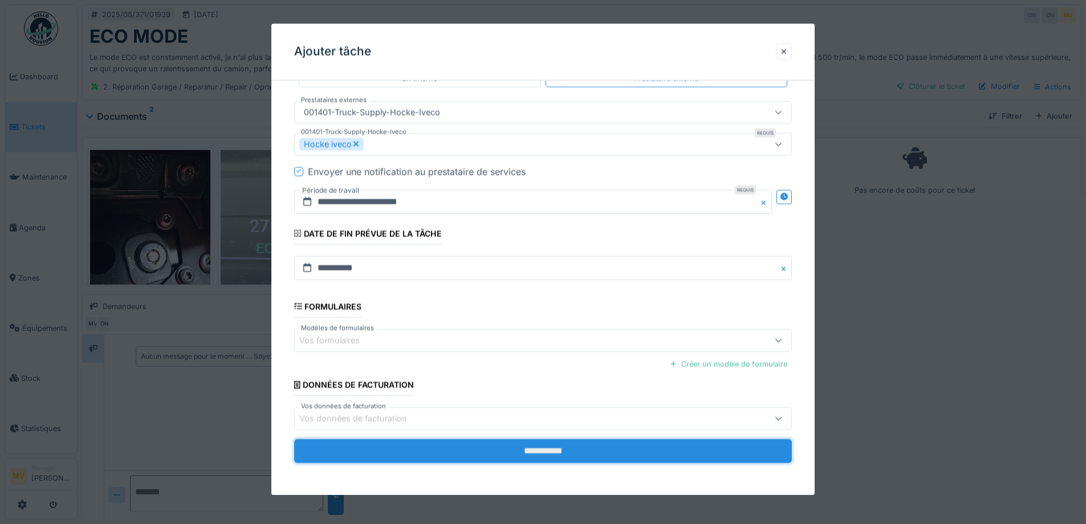
click at [515, 447] on input "**********" at bounding box center [543, 451] width 498 height 24
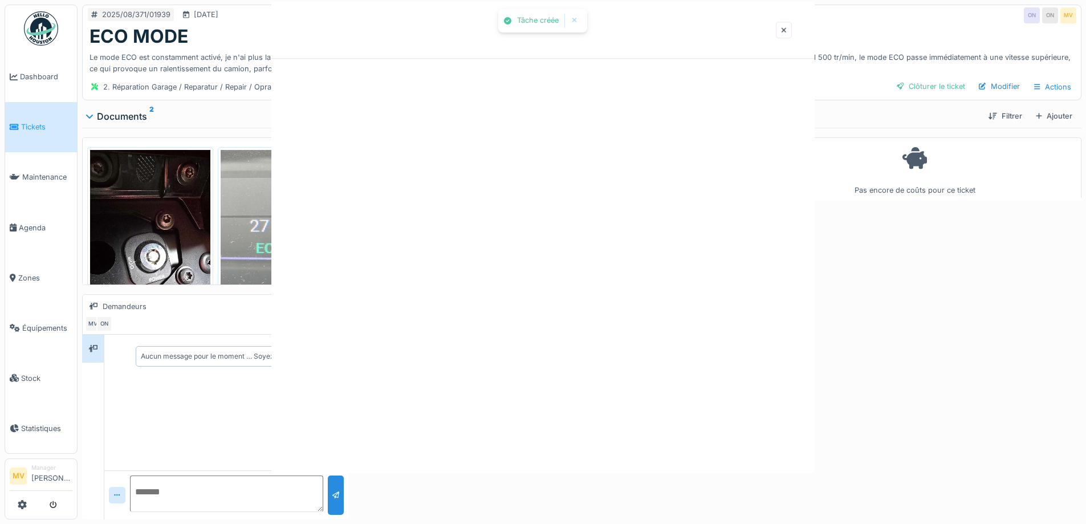
scroll to position [0, 0]
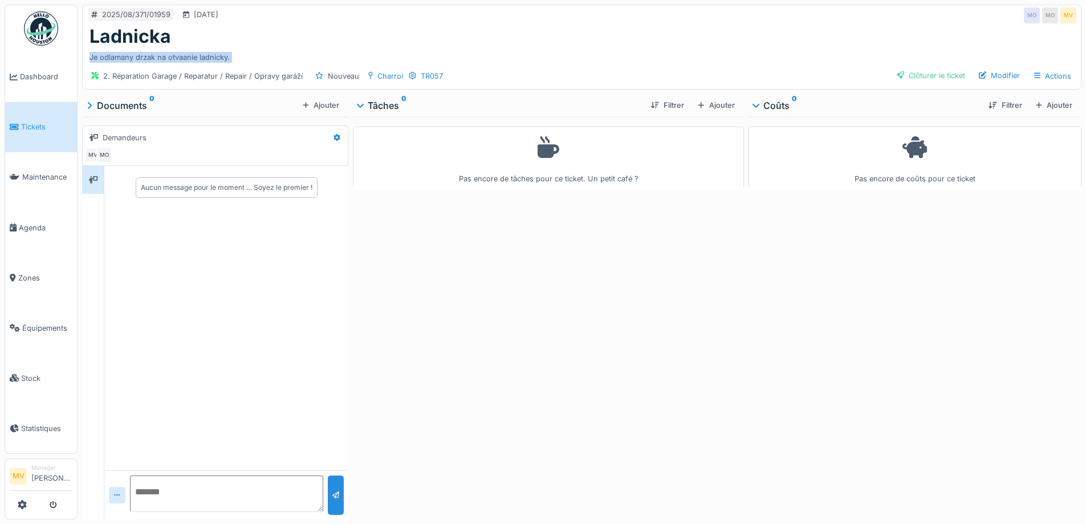
drag, startPoint x: 245, startPoint y: 66, endPoint x: 88, endPoint y: 61, distance: 156.4
click at [88, 61] on div "2025/08/371/01959 [DATE] MO MO MV Ladnicka Je odlamany drzak na otvaanie ladnic…" at bounding box center [582, 47] width 1000 height 85
copy div "Je odlamany drzak na otvaanie ladnicky. 2. Réparation Garage / Reparatur / Repa…"
